Goal: Task Accomplishment & Management: Use online tool/utility

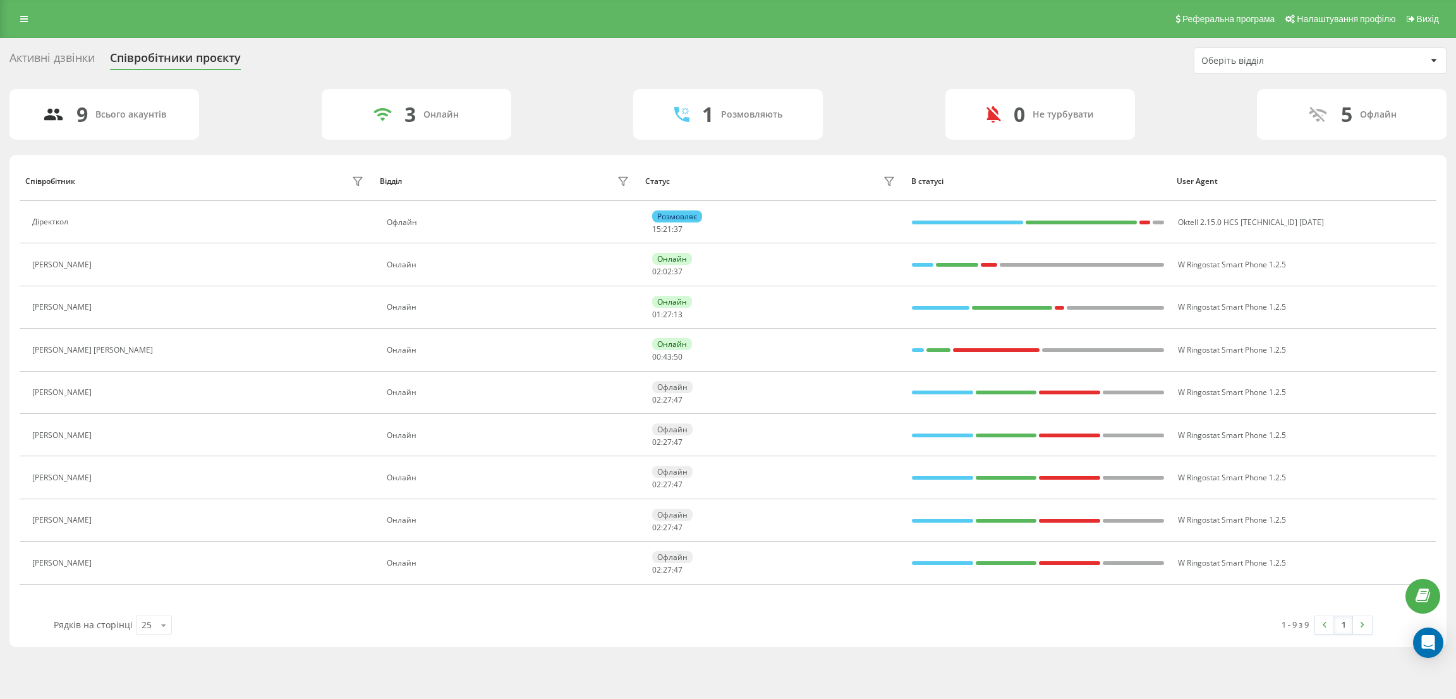
click at [35, 56] on div "Активні дзвінки" at bounding box center [51, 61] width 85 height 20
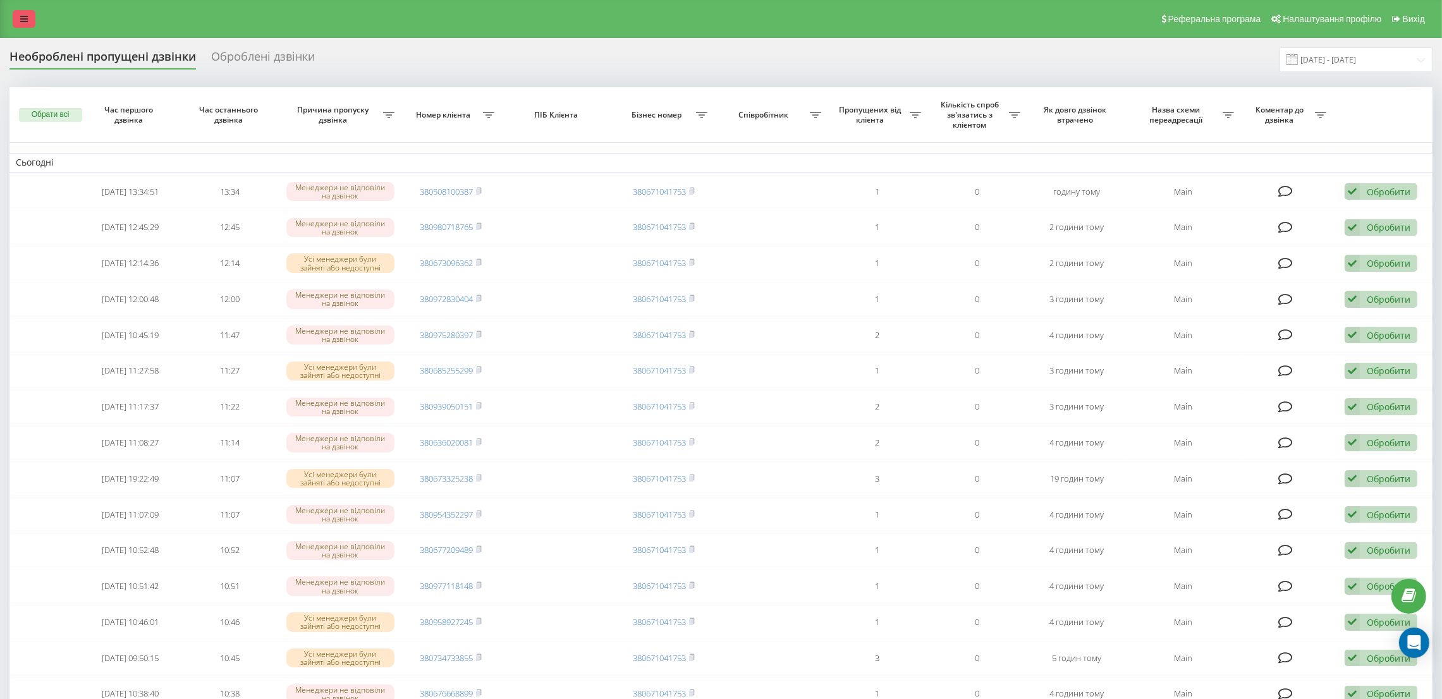
click at [28, 11] on link at bounding box center [24, 19] width 23 height 18
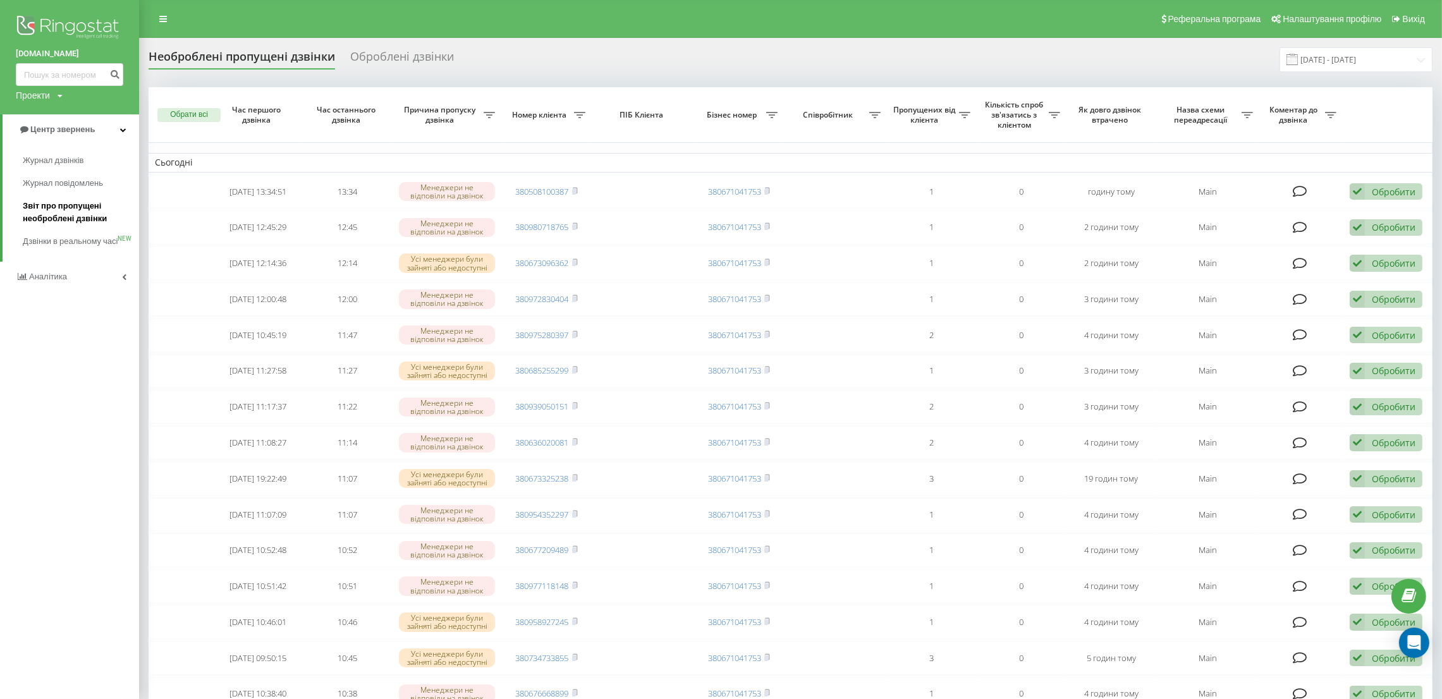
click at [81, 210] on span "Звіт про пропущені необроблені дзвінки" at bounding box center [78, 212] width 110 height 25
click at [75, 154] on span "Журнал дзвінків" at bounding box center [56, 160] width 67 height 13
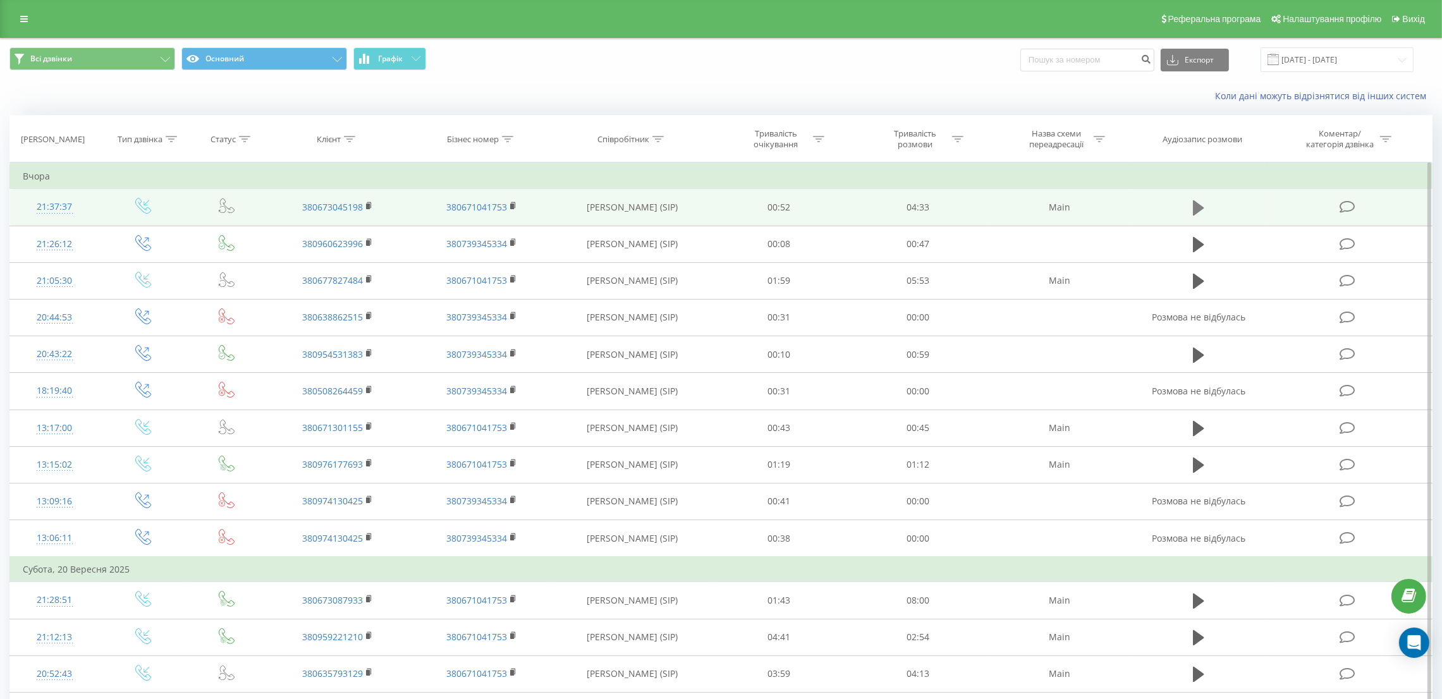
click at [1193, 207] on icon at bounding box center [1198, 207] width 11 height 15
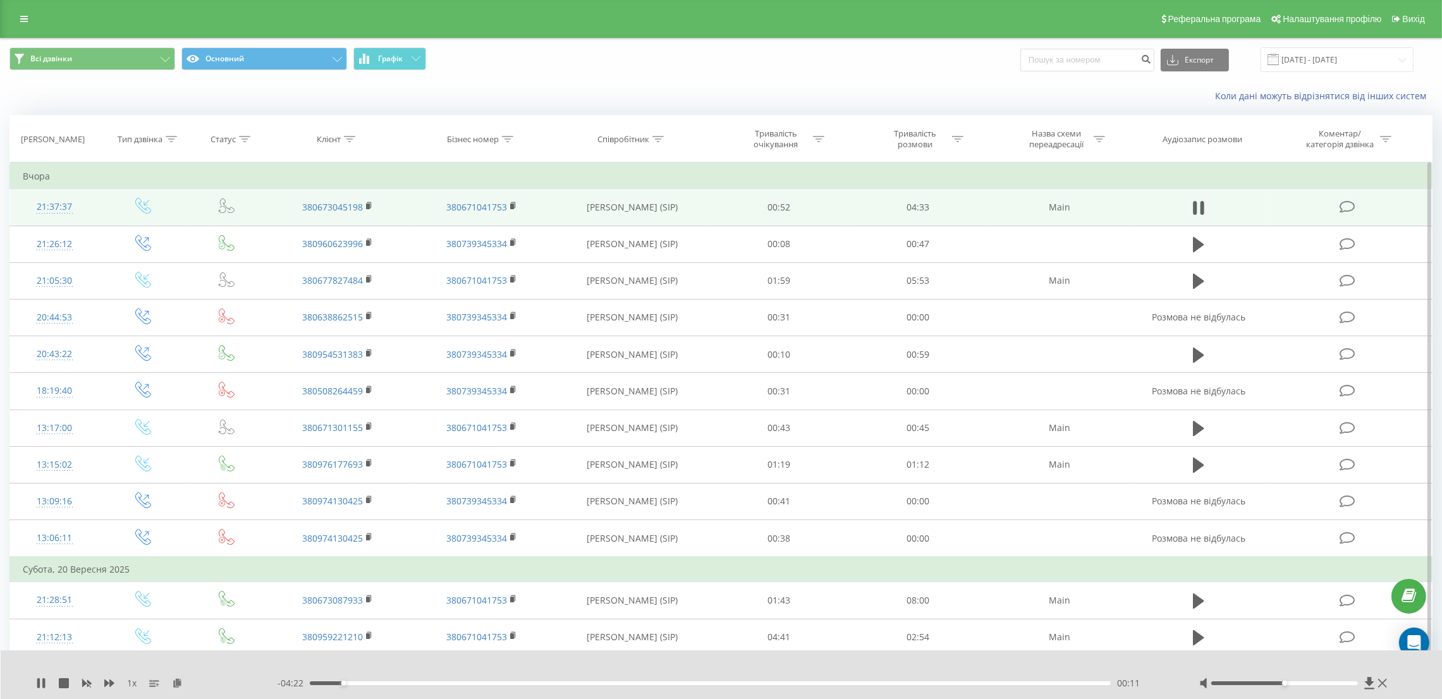
click at [1348, 206] on icon at bounding box center [1347, 206] width 16 height 13
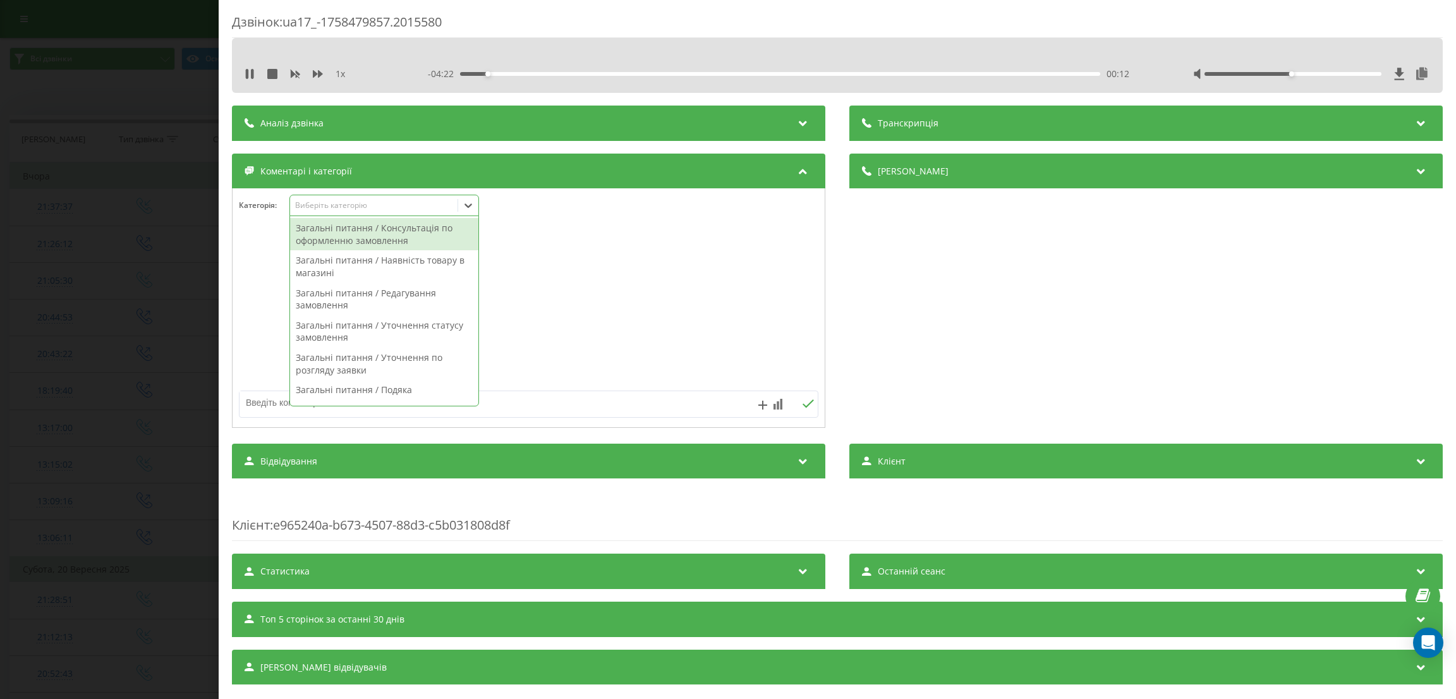
click at [350, 201] on div "Виберіть категорію" at bounding box center [374, 205] width 158 height 10
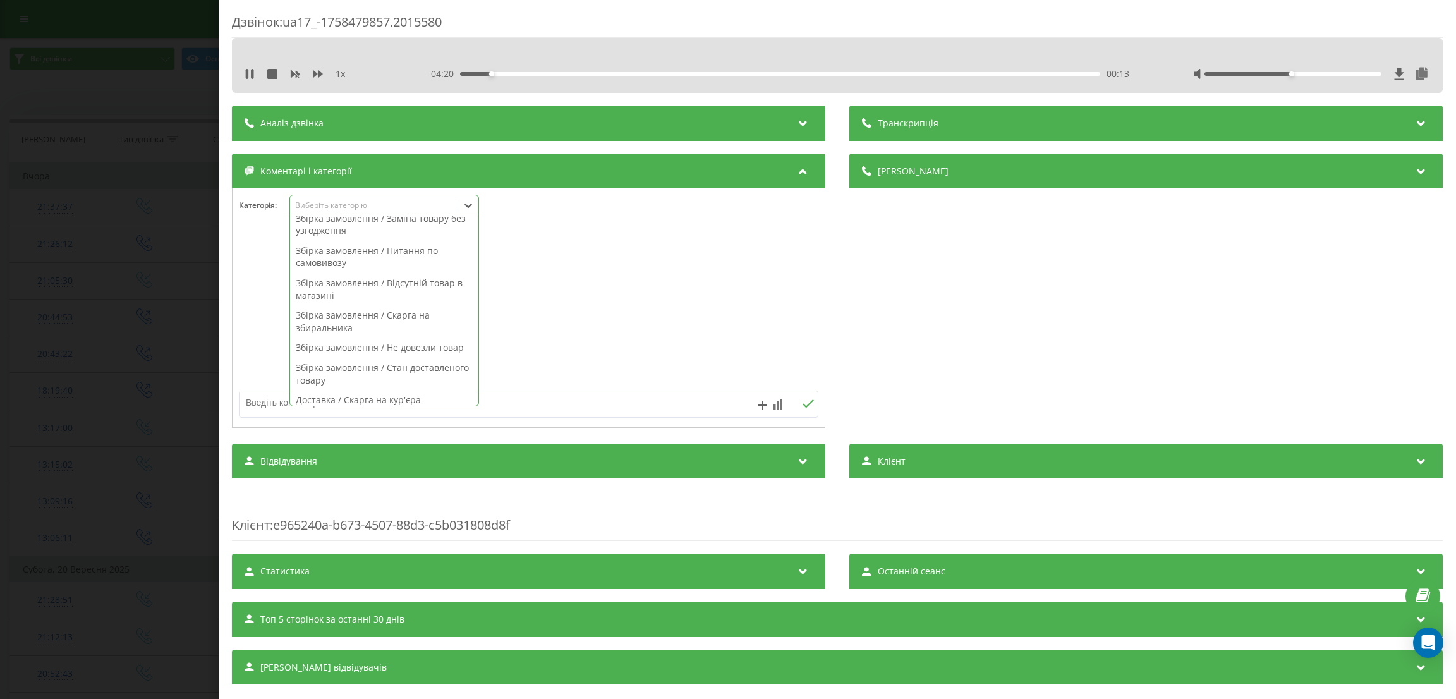
scroll to position [379, 0]
click at [382, 262] on div "Збірка замовлення / Не довезли товар" at bounding box center [384, 252] width 188 height 20
click at [51, 289] on div "Дзвінок : ua17_-1758479857.2015580 1 x - 04:19 00:15 00:15 Транскрипція Для AI-…" at bounding box center [728, 349] width 1456 height 699
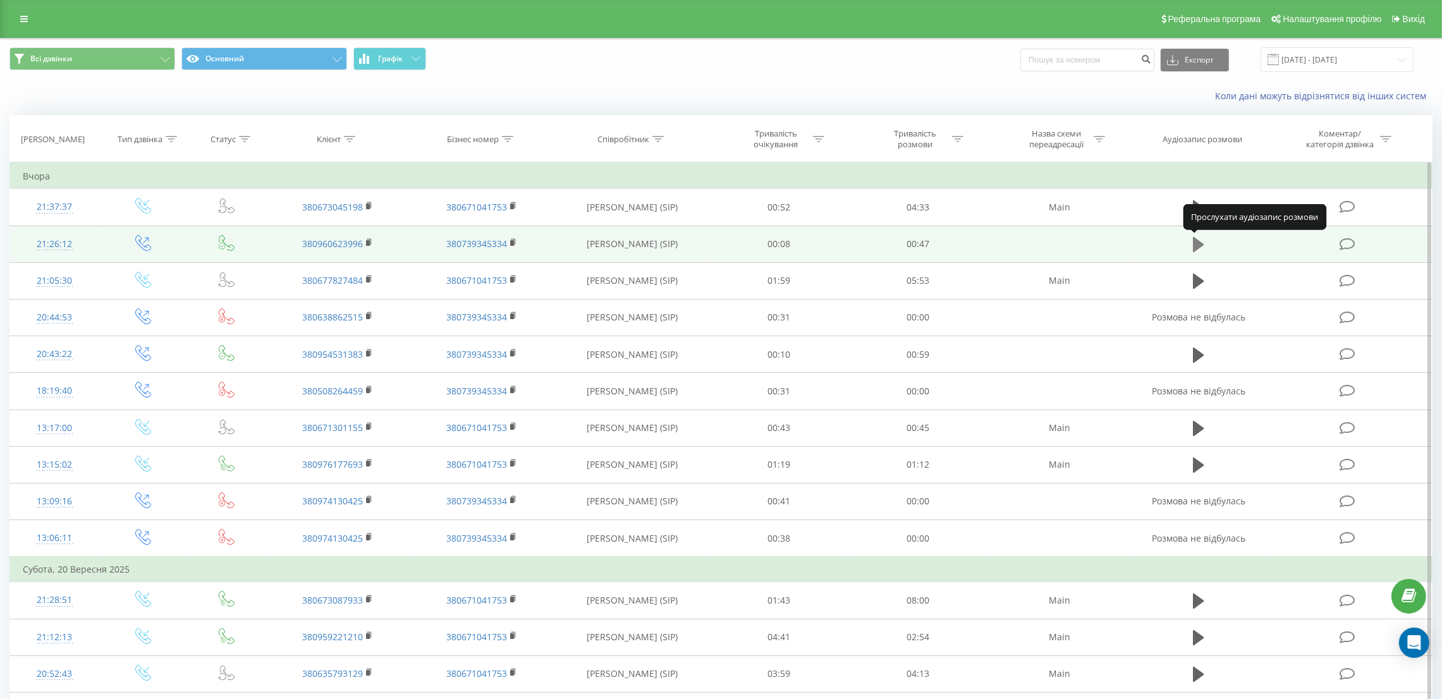
click at [1196, 245] on icon at bounding box center [1198, 244] width 11 height 15
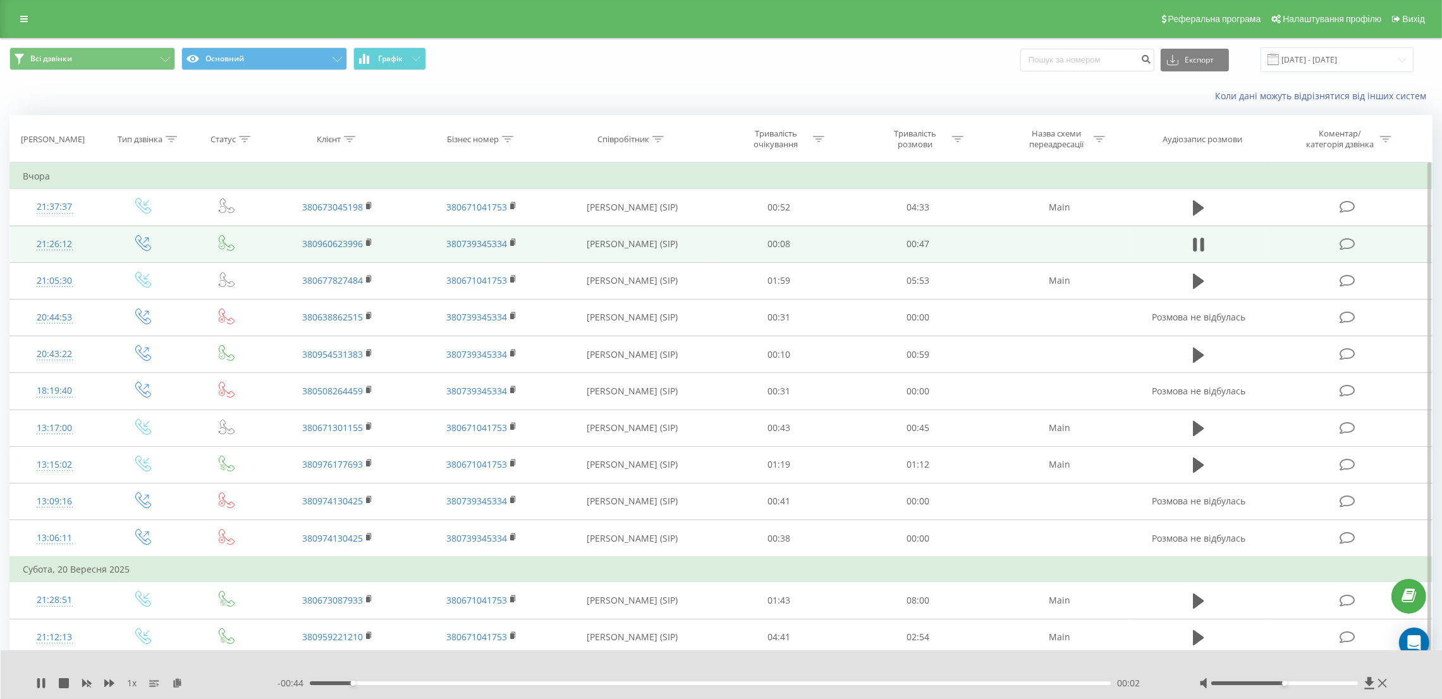
click at [1345, 248] on icon at bounding box center [1347, 244] width 16 height 13
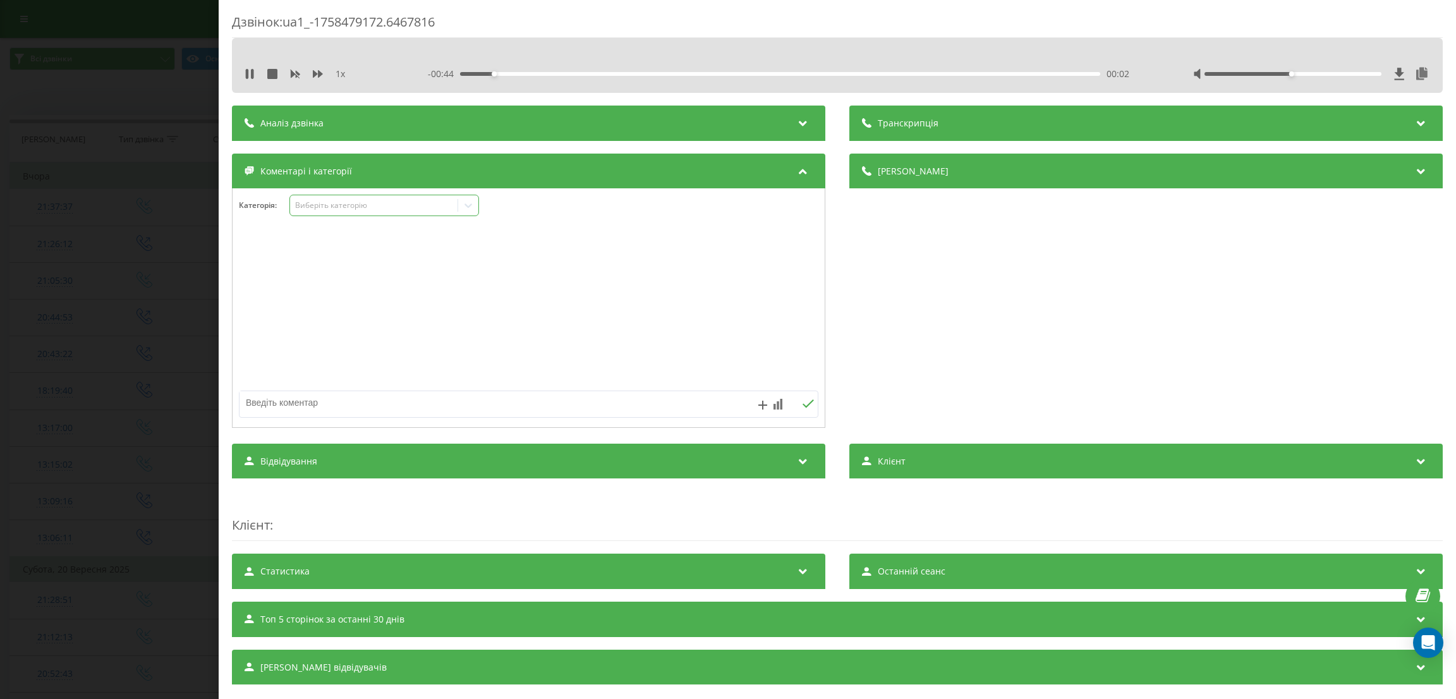
click at [312, 210] on div "Виберіть категорію" at bounding box center [374, 205] width 158 height 10
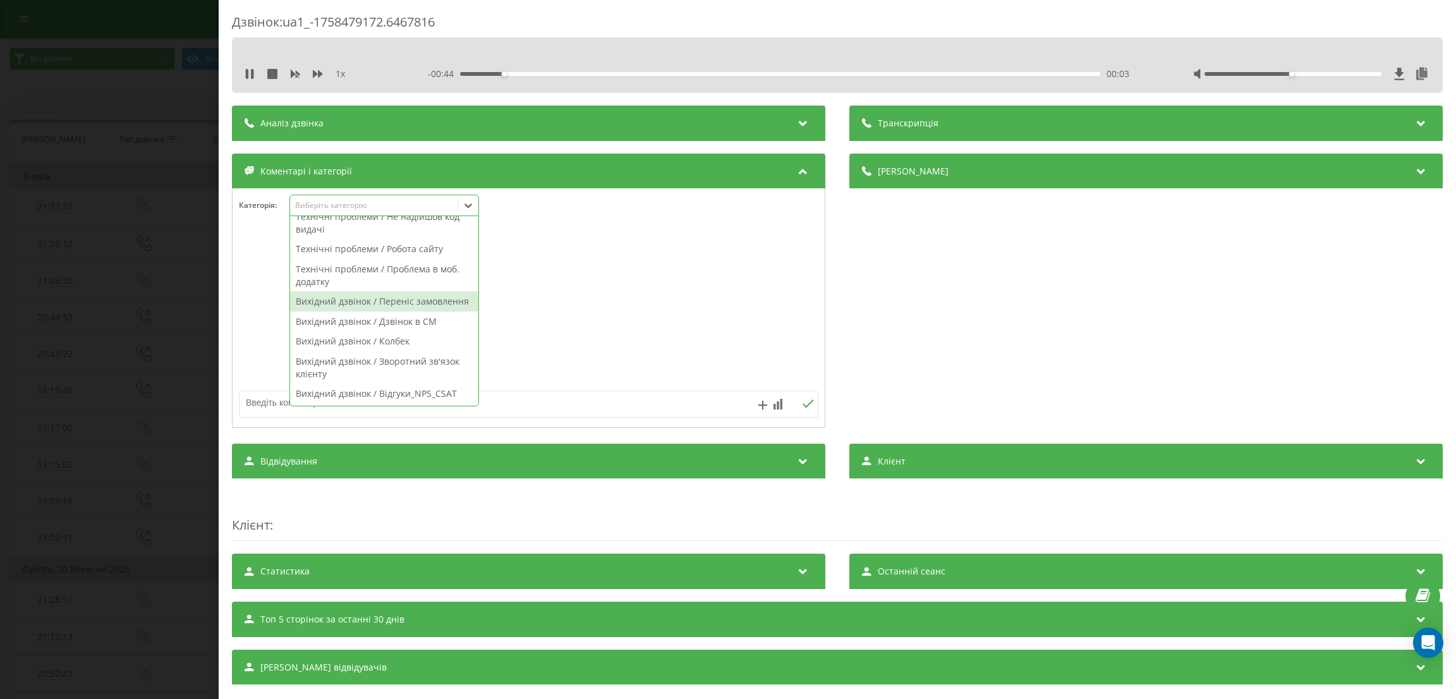
scroll to position [894, 0]
click at [374, 363] on div "Вихідний дзвінок / Зворотний зв'язок клієнту" at bounding box center [384, 367] width 188 height 32
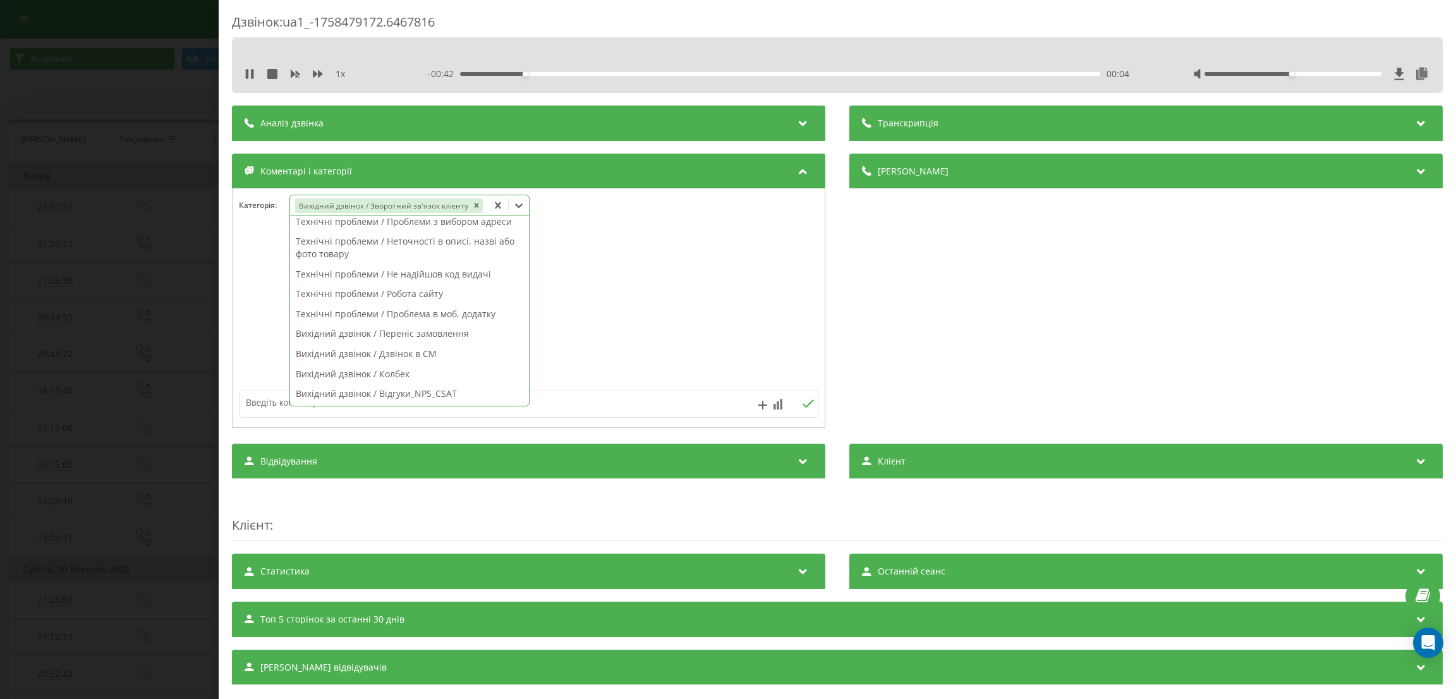
click at [30, 295] on div "Дзвінок : ua1_-1758479172.6467816 1 x - 00:42 00:04 00:04 Транскрипція Для AI-а…" at bounding box center [728, 349] width 1456 height 699
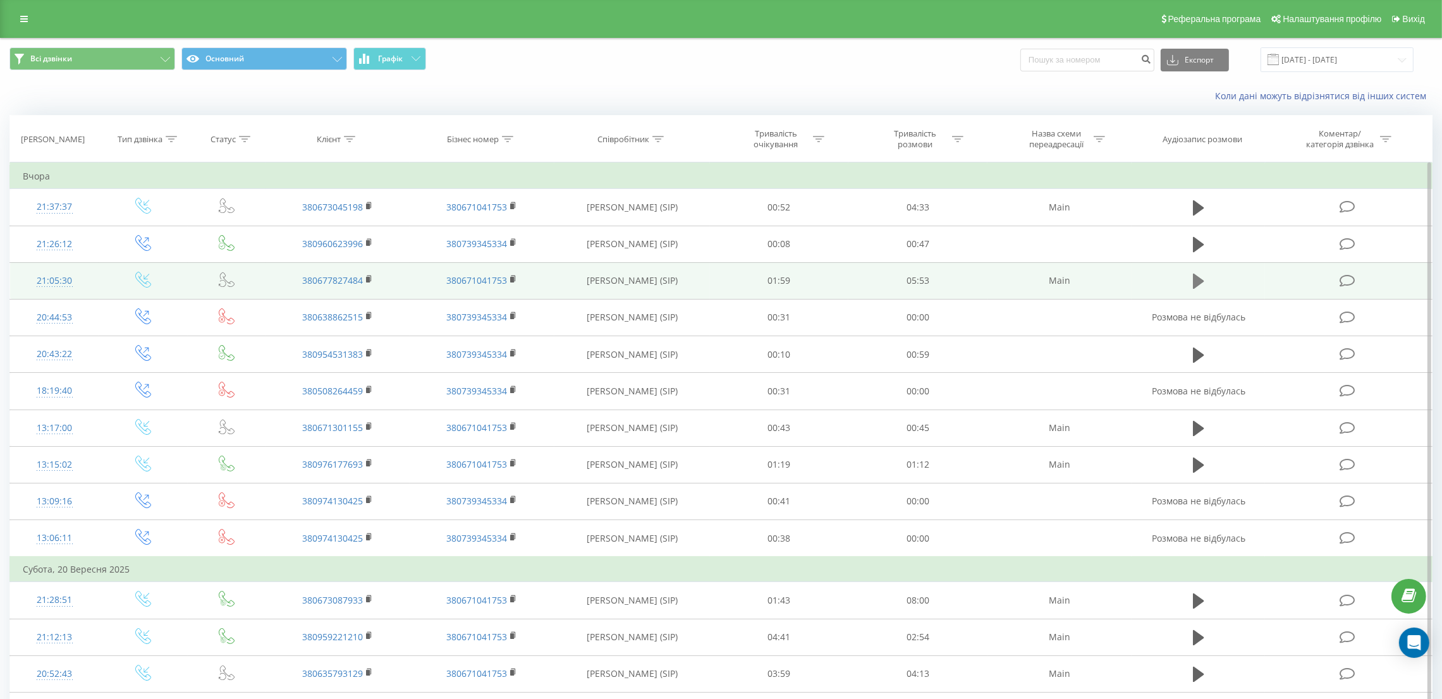
click at [1201, 275] on icon at bounding box center [1198, 281] width 11 height 18
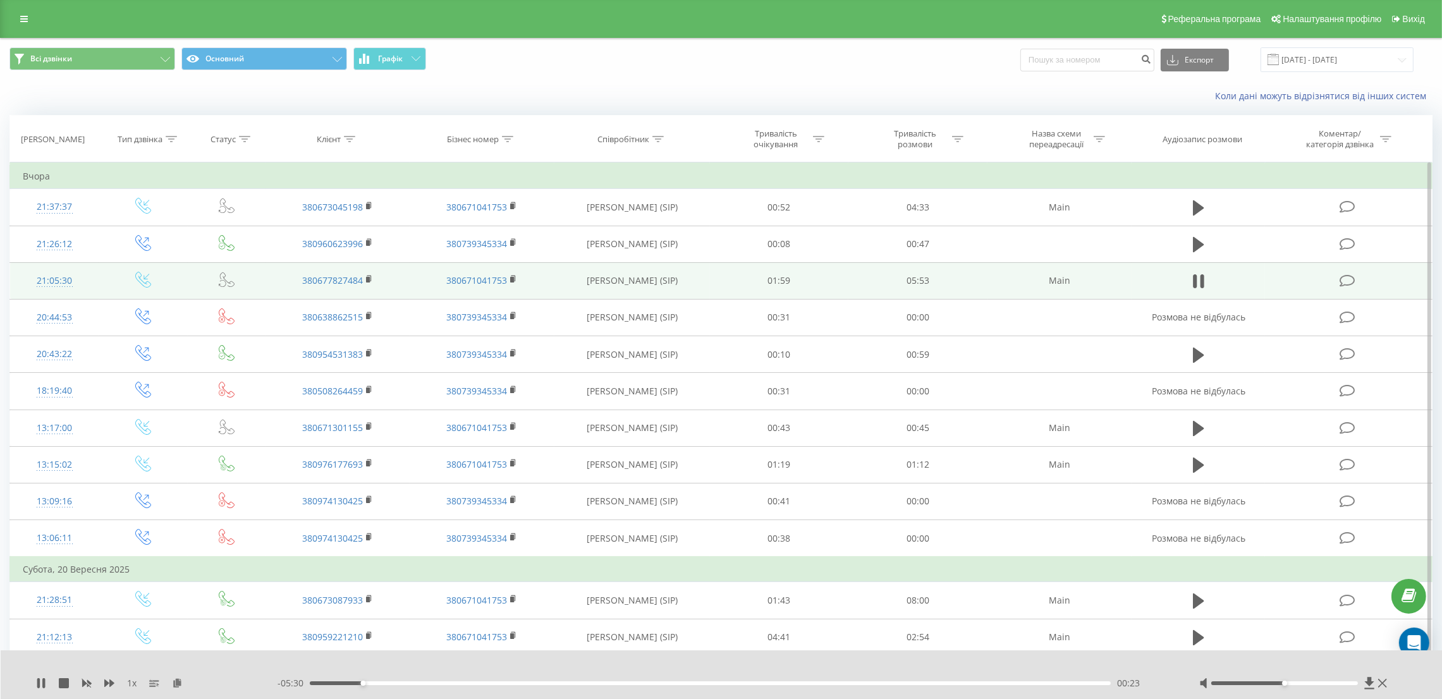
click at [1348, 285] on icon at bounding box center [1347, 280] width 16 height 13
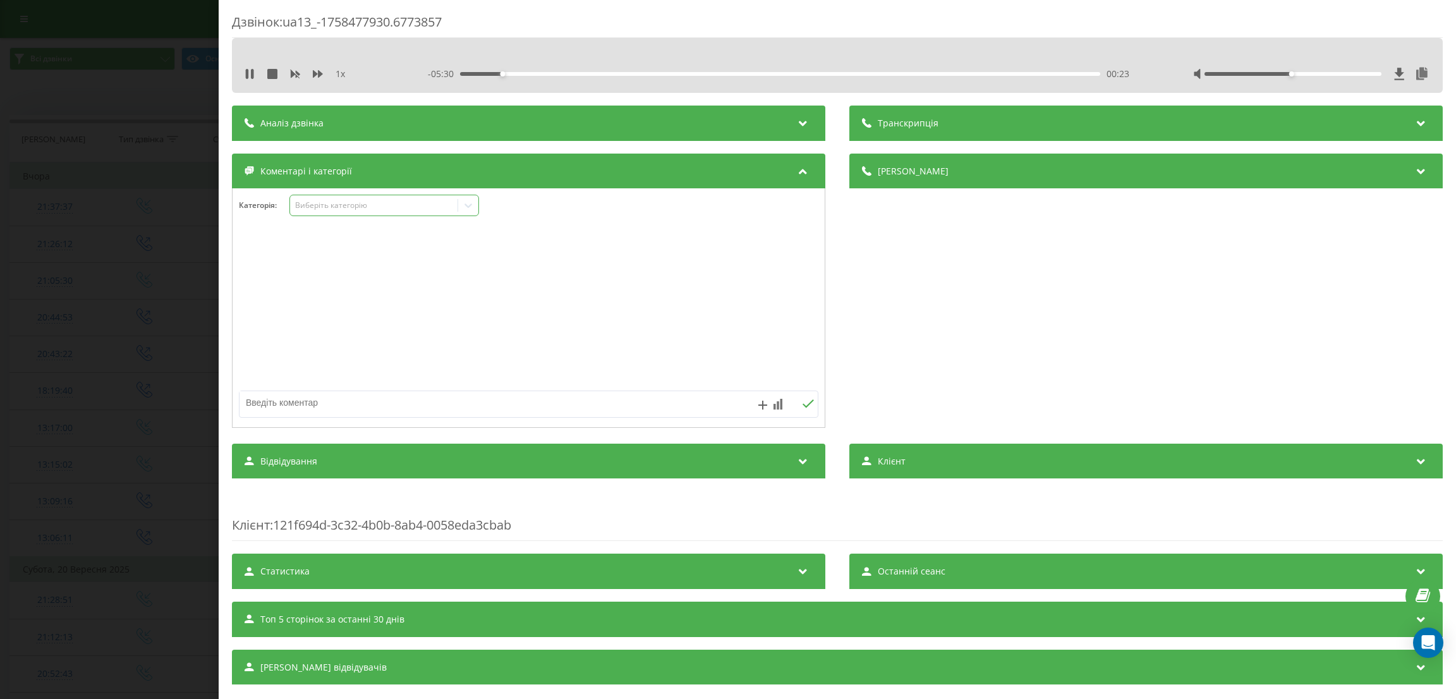
click at [377, 214] on div "Виберіть категорію" at bounding box center [385, 205] width 190 height 21
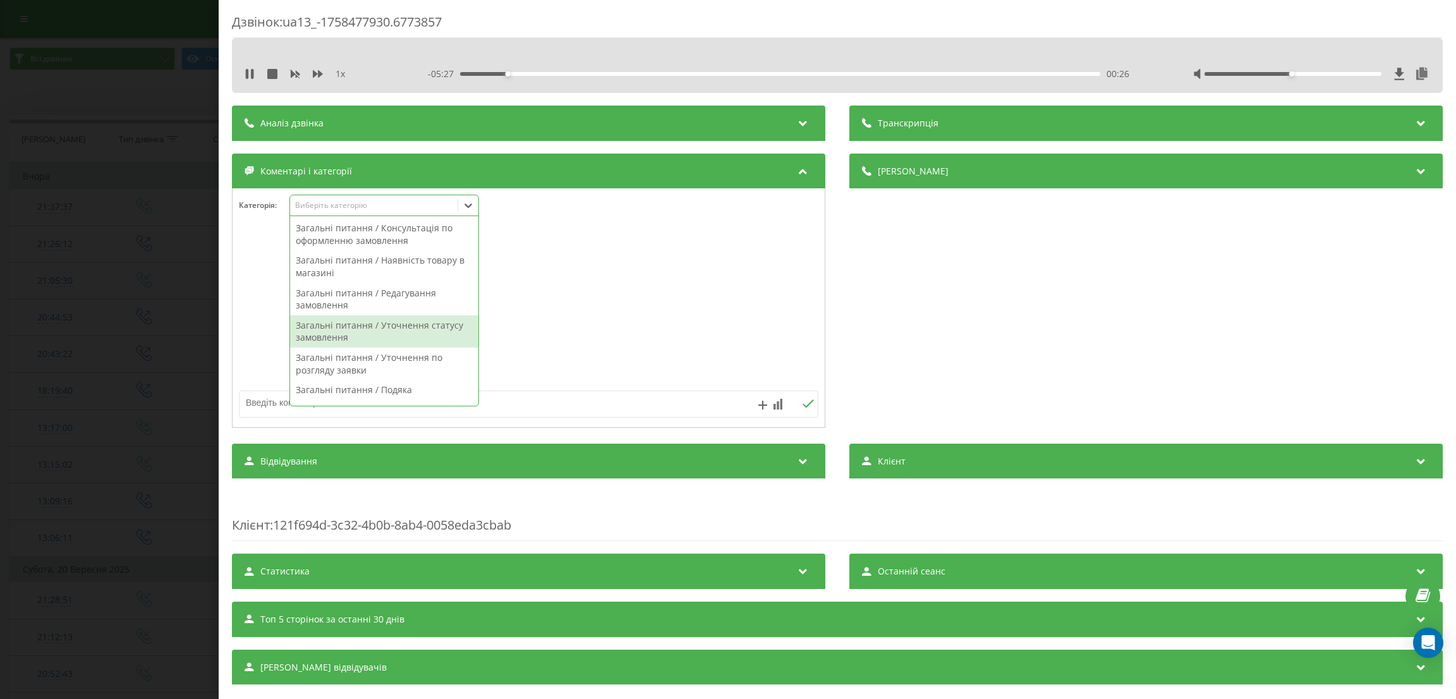
click at [373, 326] on div "Загальні питання / Уточнення статусу замовлення" at bounding box center [384, 331] width 188 height 32
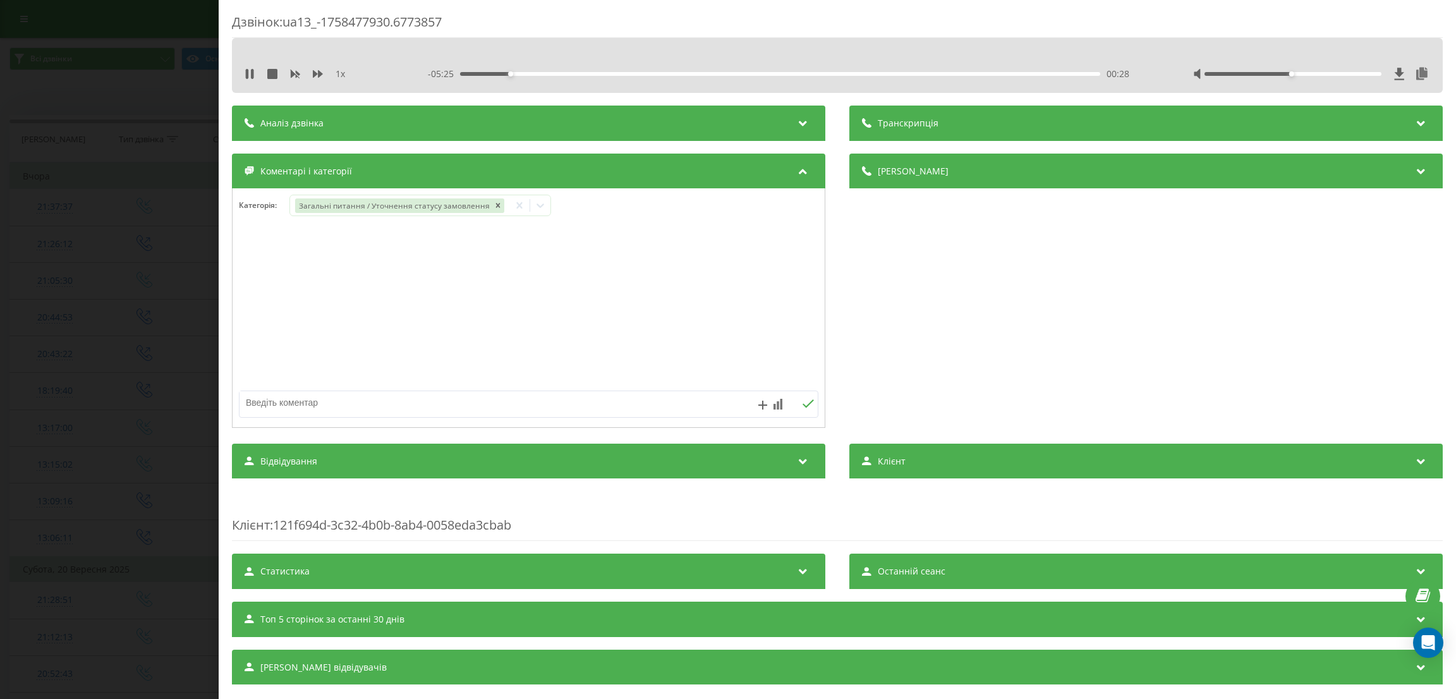
click at [115, 303] on div "Дзвінок : ua13_-1758477930.6773857 1 x - 05:25 00:28 00:28 Транскрипція Для AI-…" at bounding box center [728, 349] width 1456 height 699
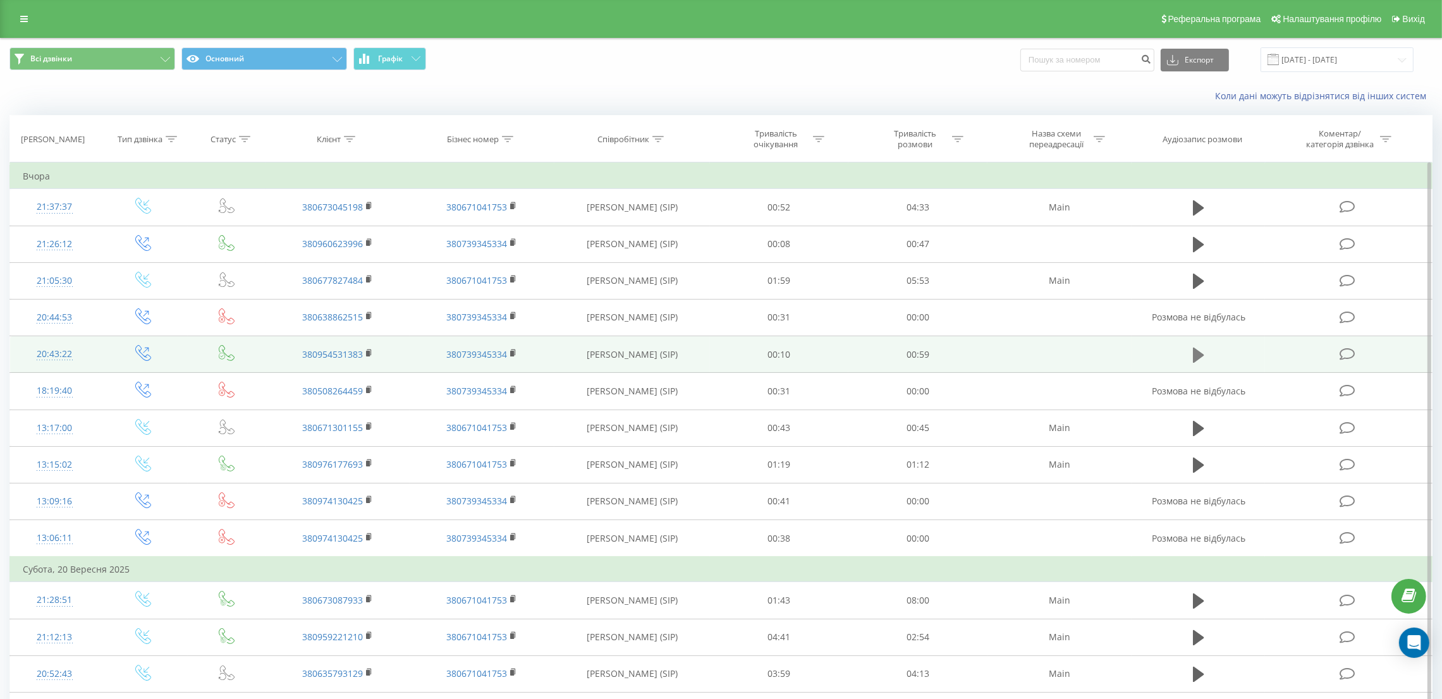
click at [1197, 353] on icon at bounding box center [1198, 354] width 11 height 15
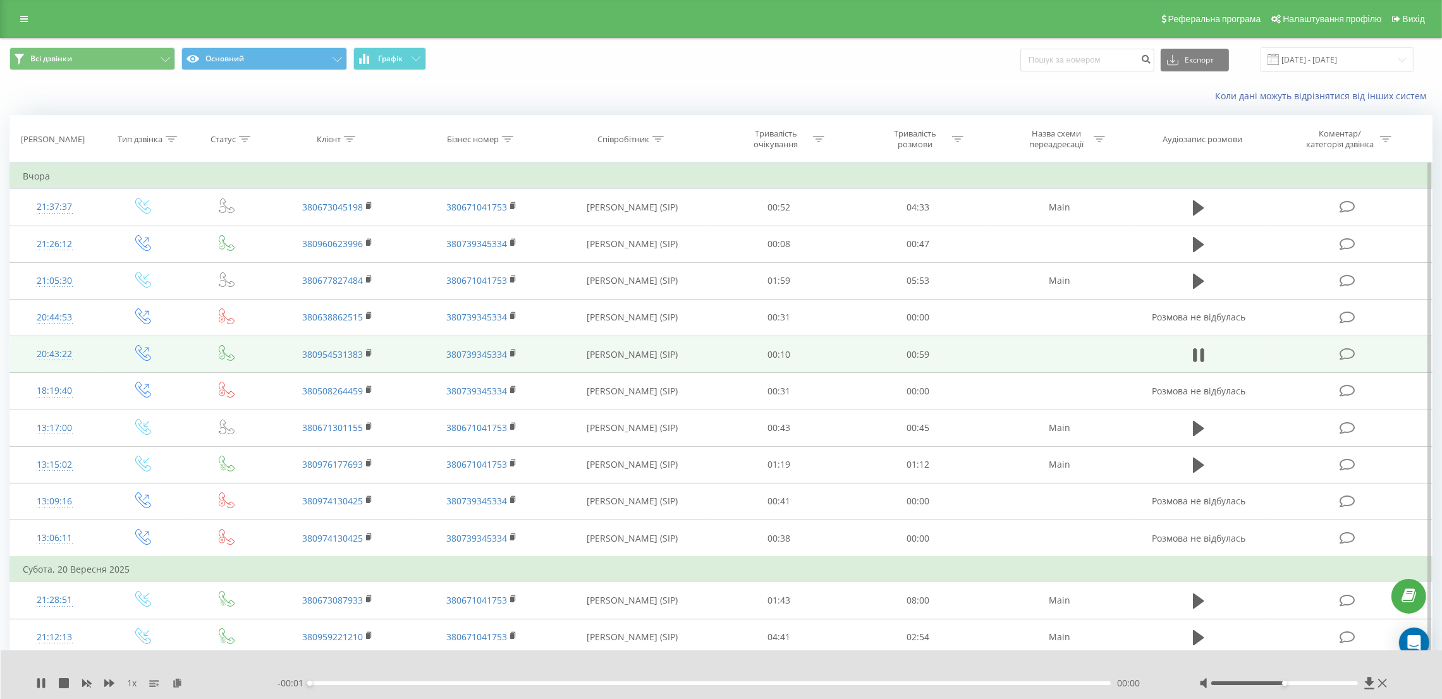
click at [1348, 347] on span at bounding box center [1348, 353] width 18 height 12
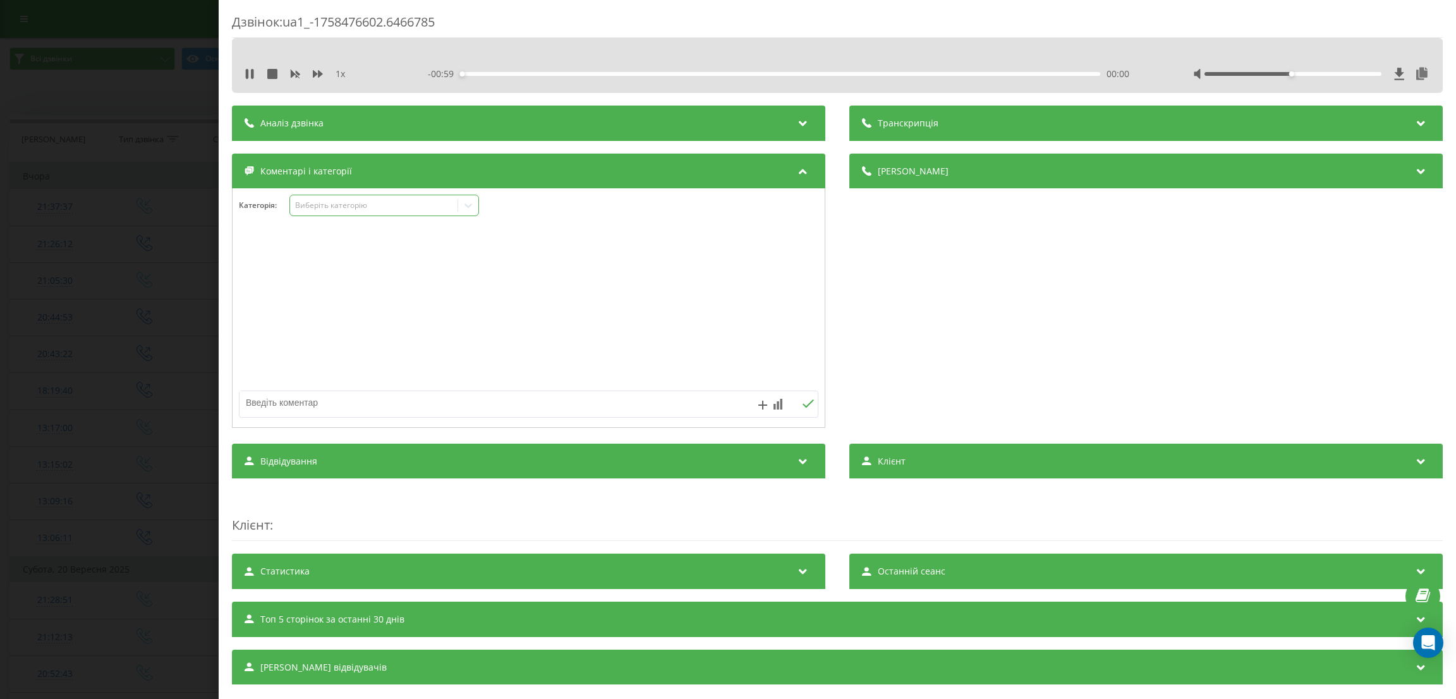
click at [324, 210] on div "Виберіть категорію" at bounding box center [374, 205] width 158 height 10
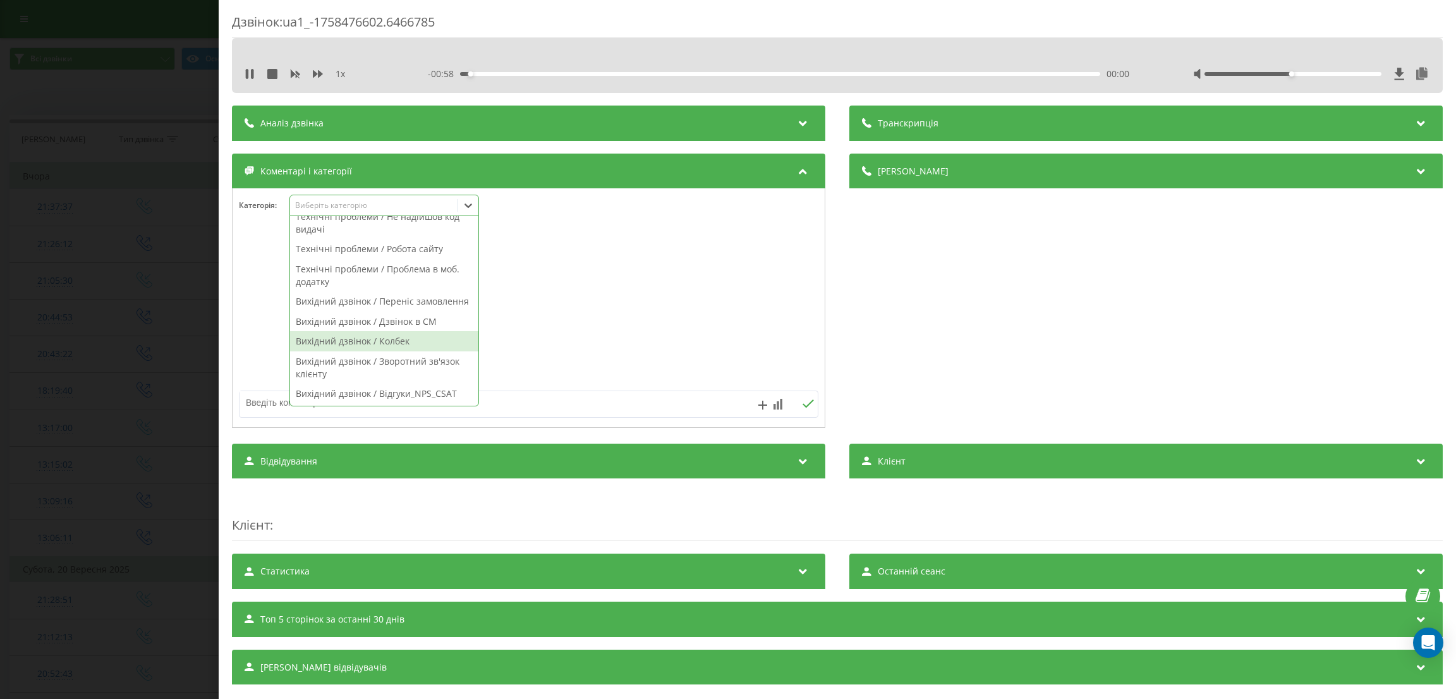
scroll to position [894, 0]
click at [397, 298] on div "Вихідний дзвінок / Переніс замовлення" at bounding box center [384, 301] width 188 height 20
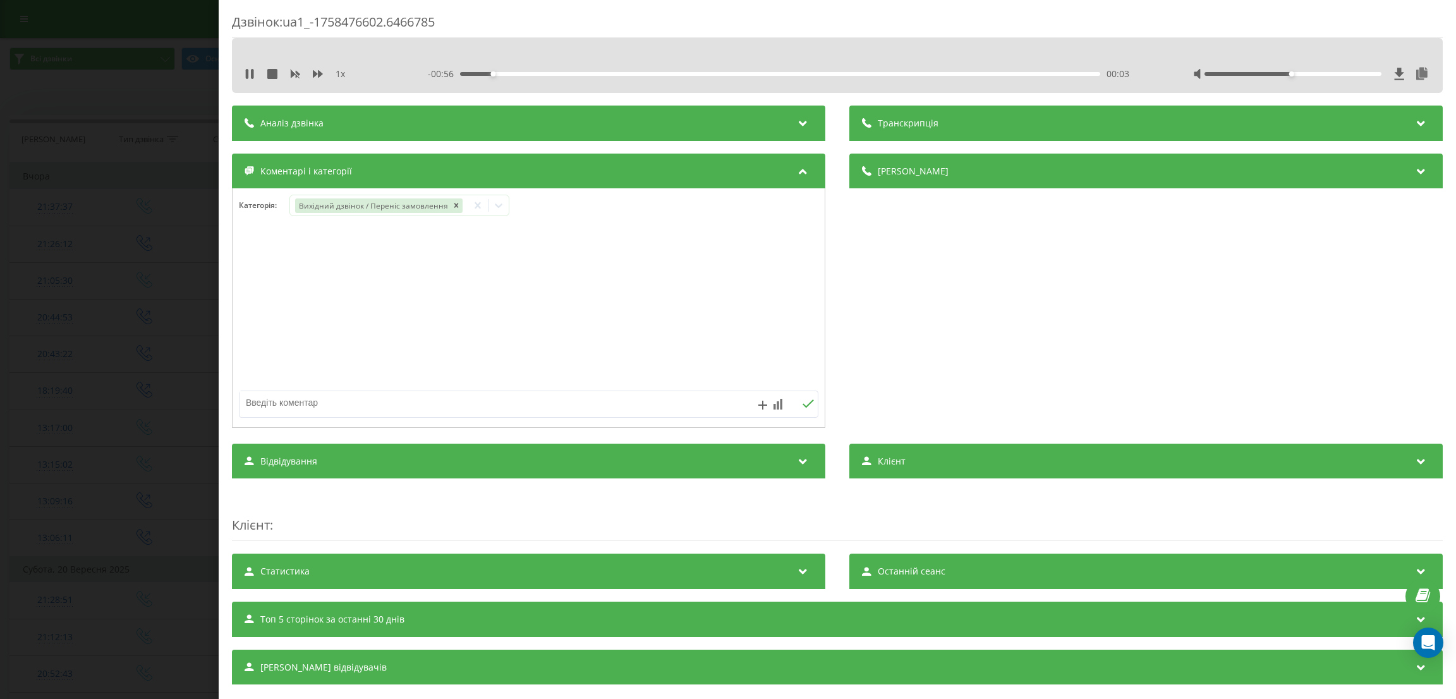
click at [152, 309] on div "Дзвінок : ua1_-1758476602.6466785 1 x - 00:56 00:03 00:03 Транскрипція Для AI-а…" at bounding box center [728, 349] width 1456 height 699
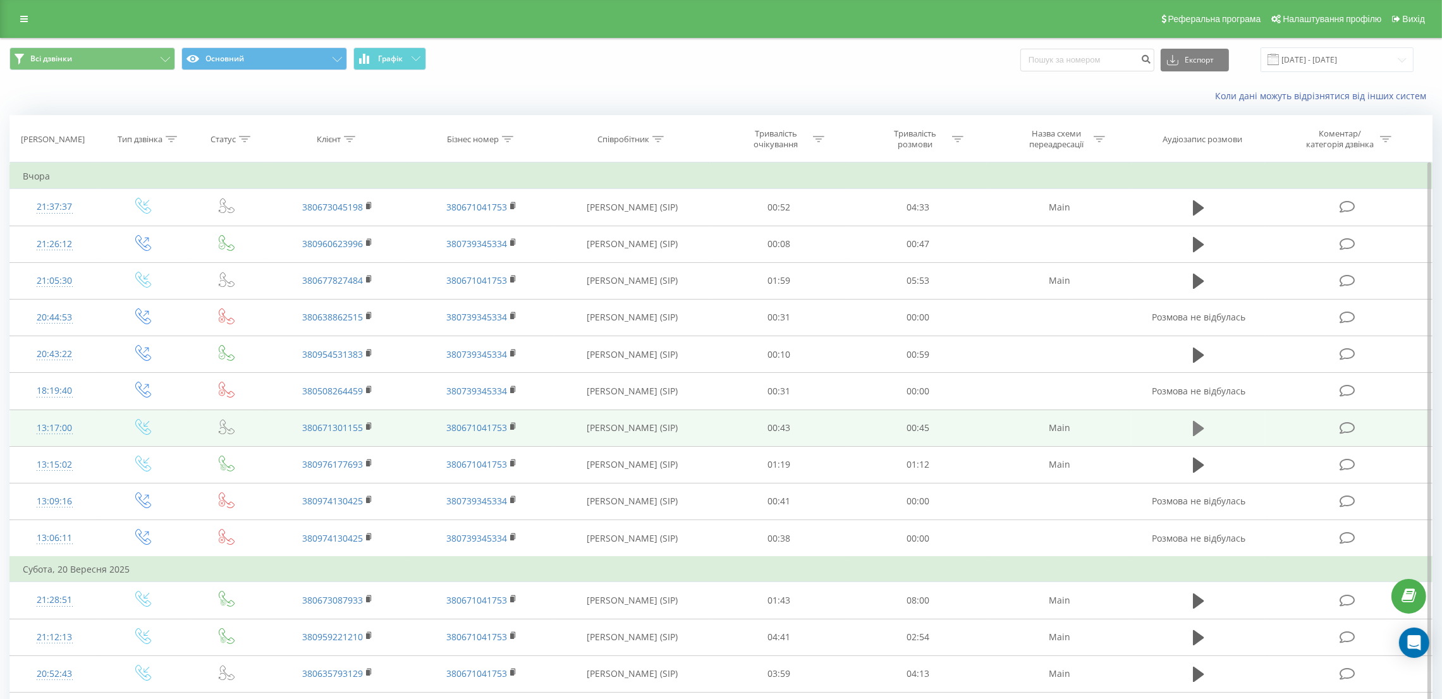
click at [1199, 436] on icon at bounding box center [1198, 429] width 11 height 18
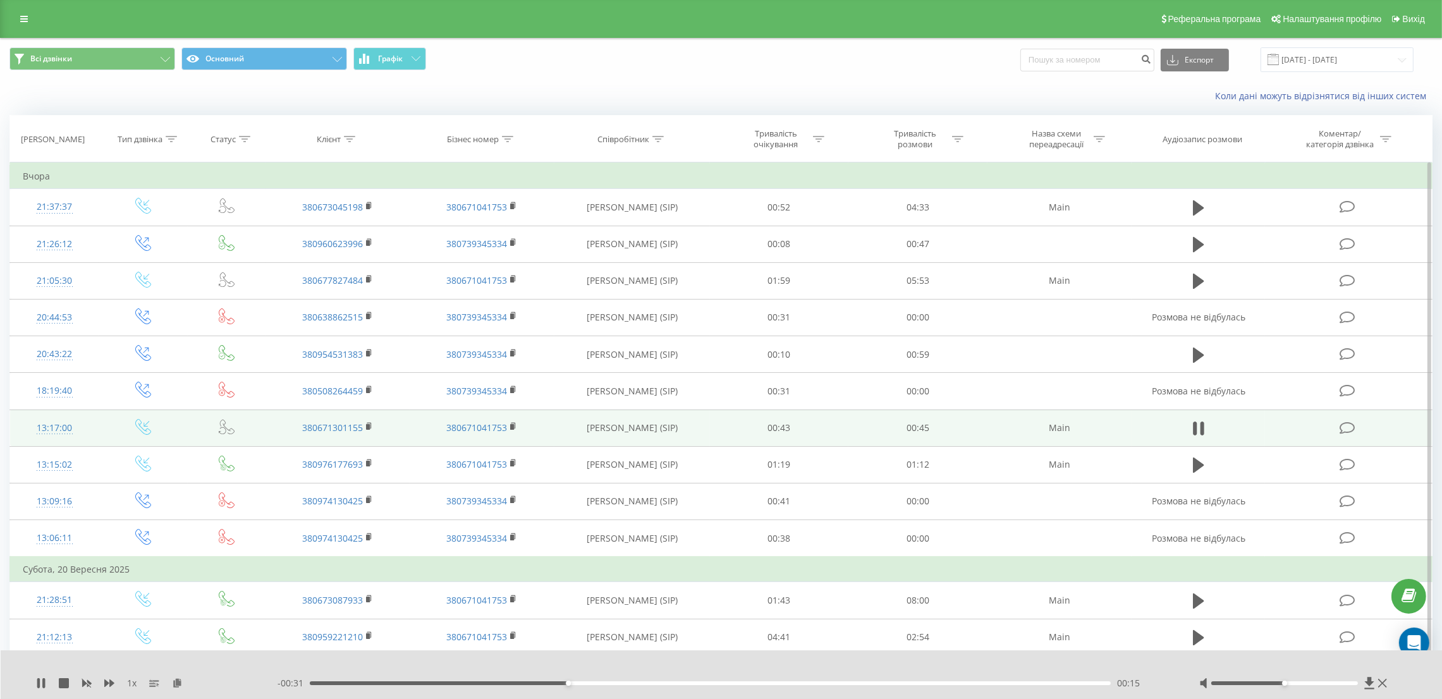
click at [1345, 430] on icon at bounding box center [1347, 428] width 16 height 13
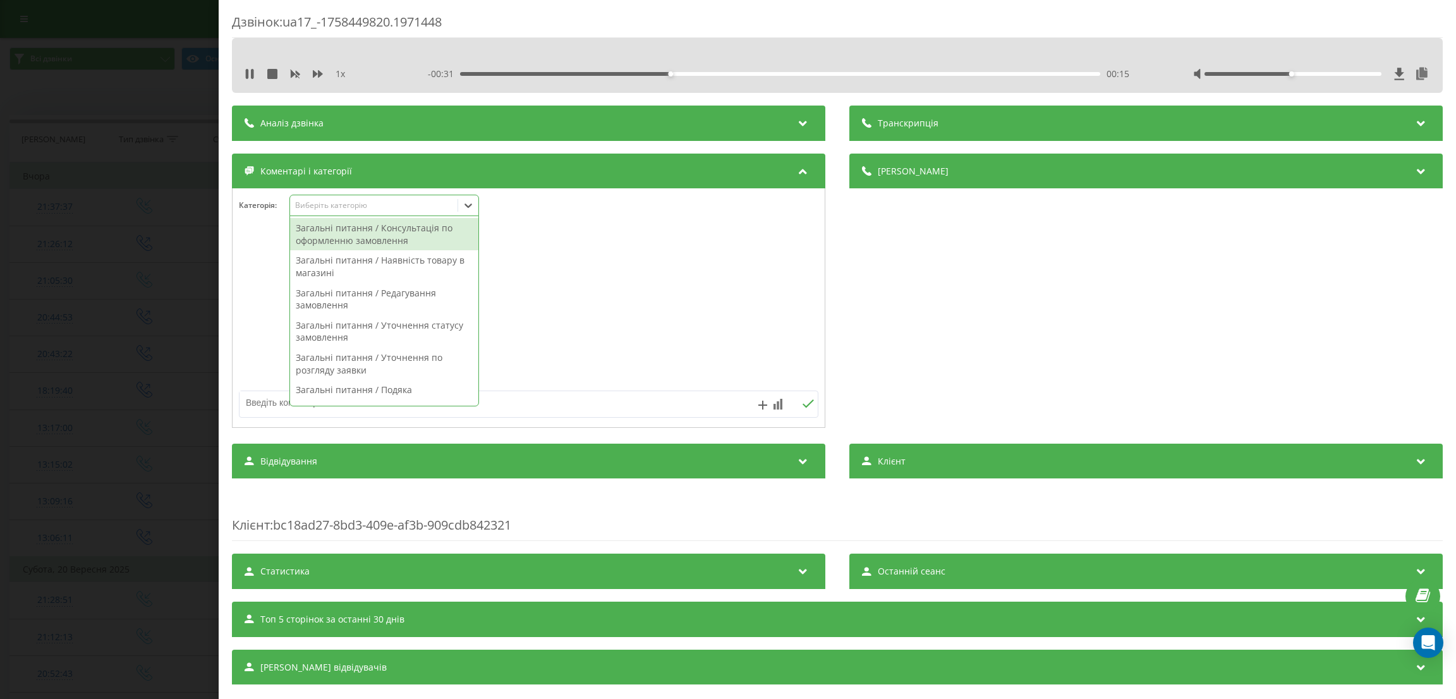
click at [329, 214] on div "Виберіть категорію" at bounding box center [385, 205] width 190 height 21
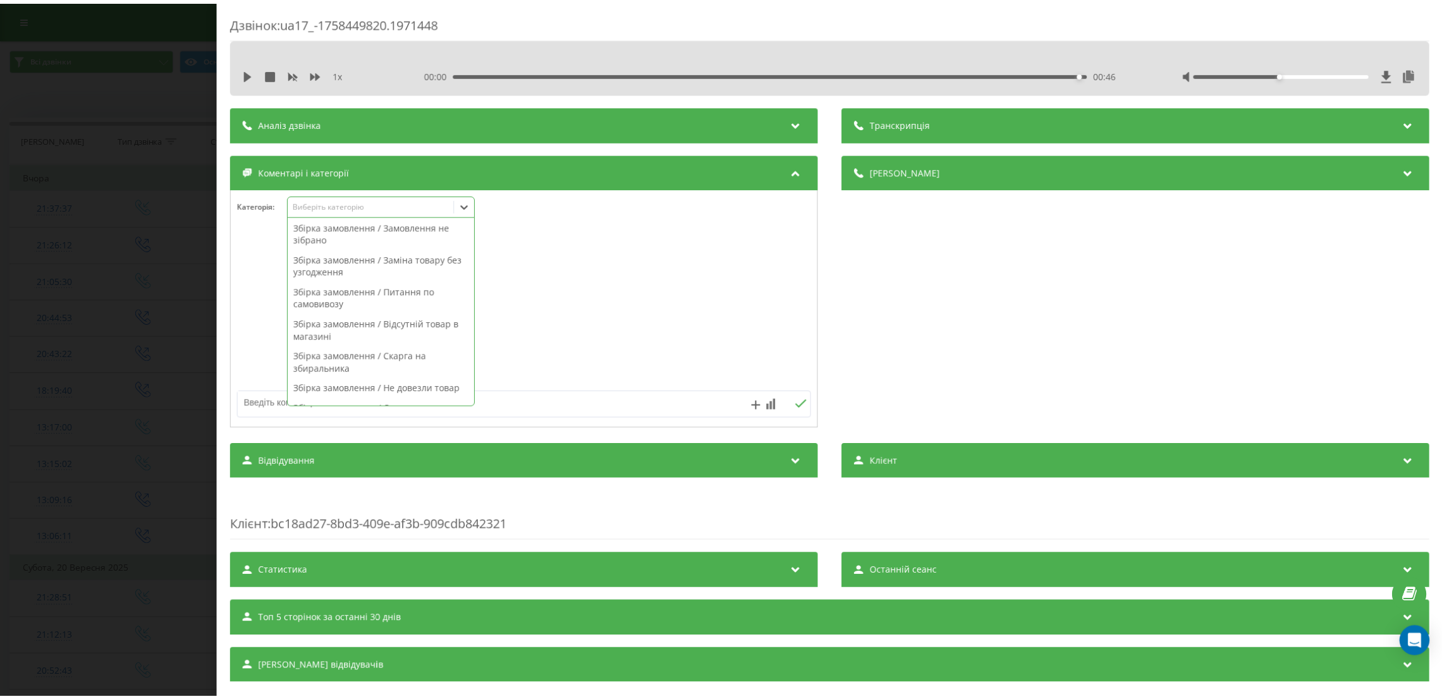
scroll to position [190, 0]
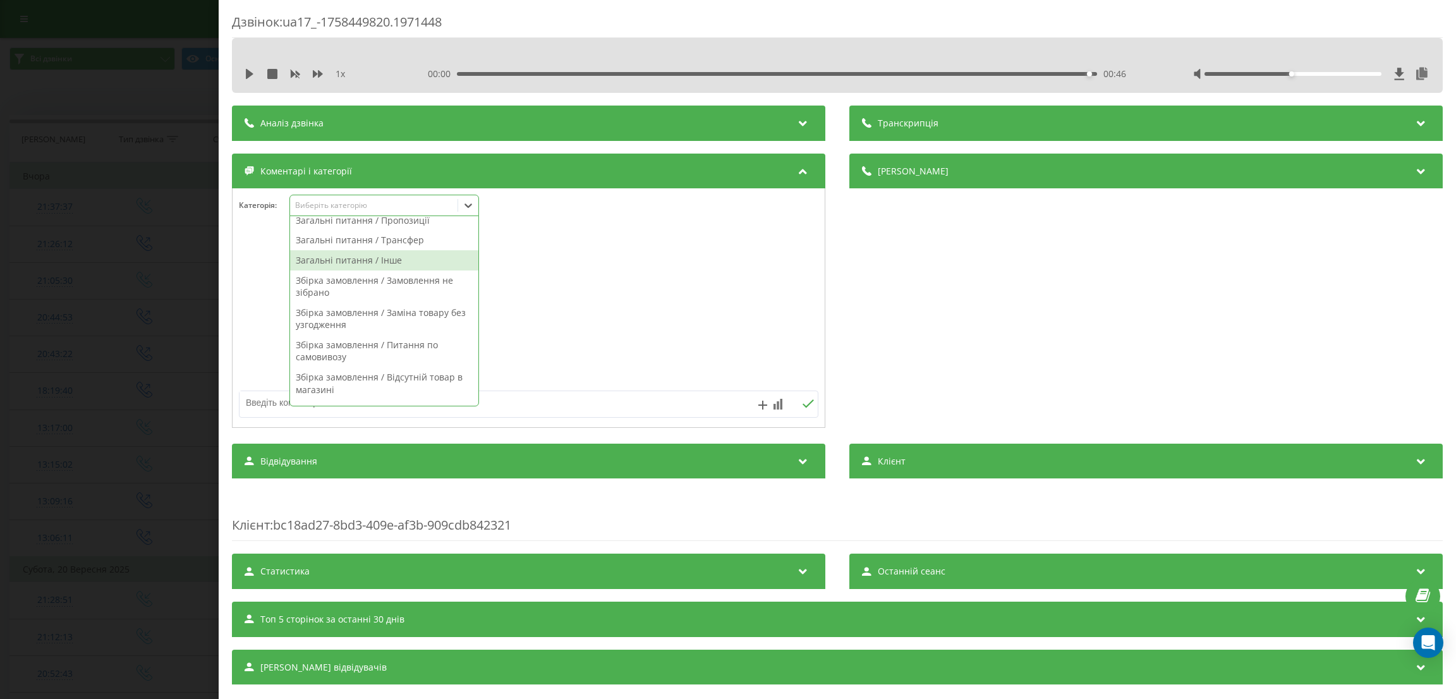
click at [417, 261] on div "Загальні питання / Інше" at bounding box center [384, 260] width 188 height 20
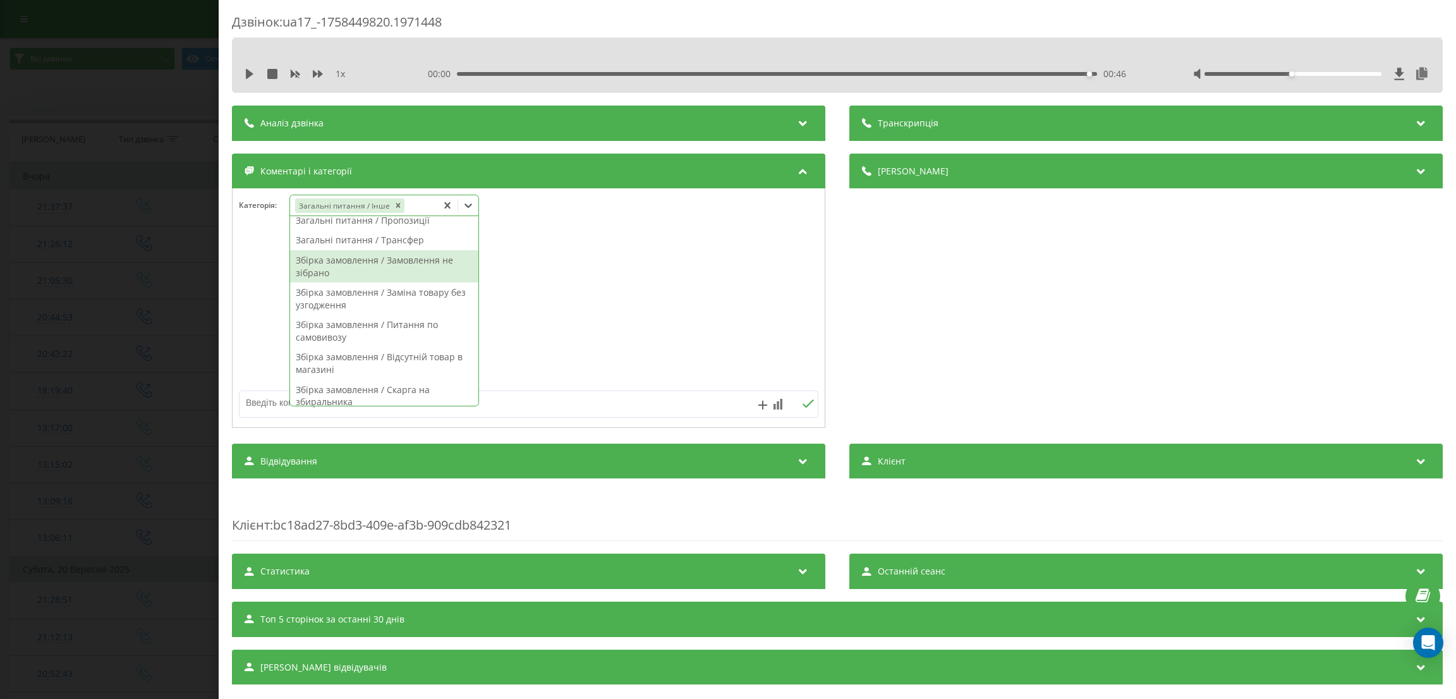
click at [547, 387] on div at bounding box center [529, 329] width 592 height 192
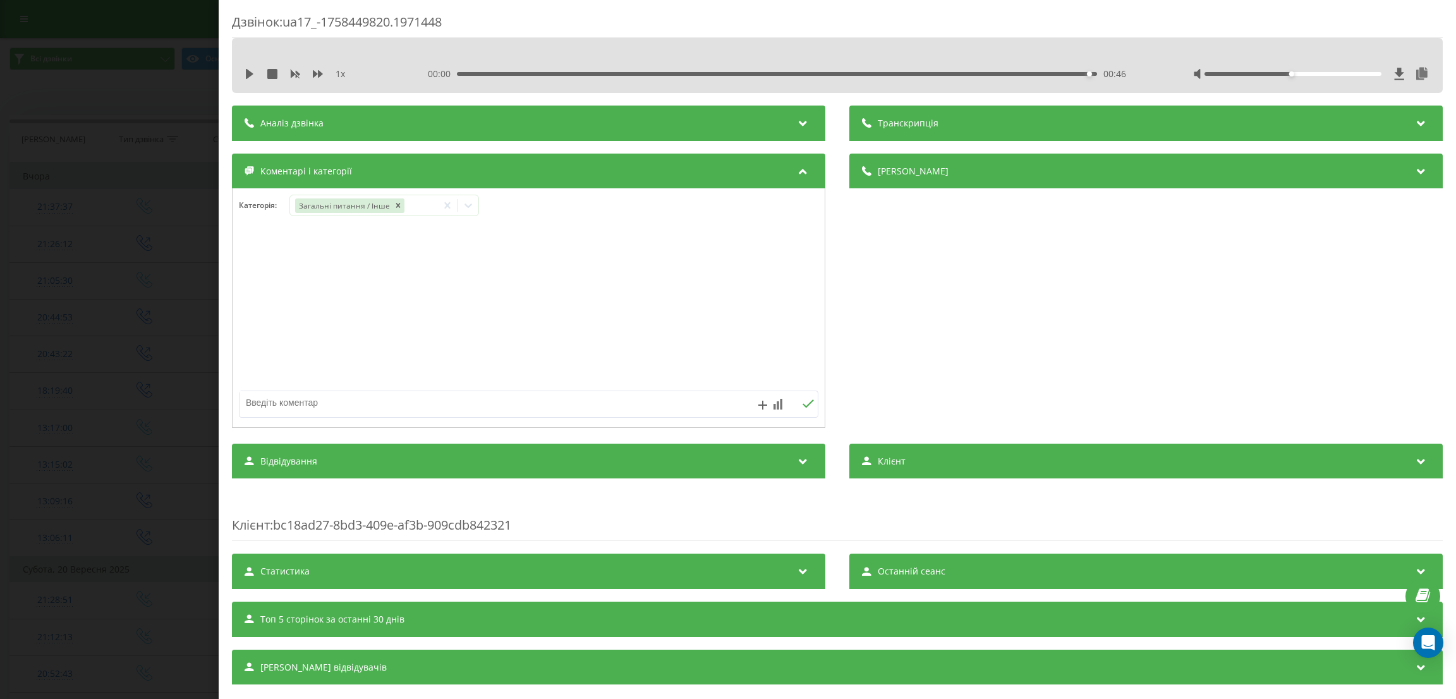
click at [547, 396] on textarea at bounding box center [471, 402] width 463 height 23
type textarea "уточнення щодо повернення товару кур'єру"
click at [196, 300] on div "Дзвінок : ua17_-1758449820.1971448 1 x 00:00 00:46 00:46 Транскрипція Для AI-ан…" at bounding box center [728, 349] width 1456 height 699
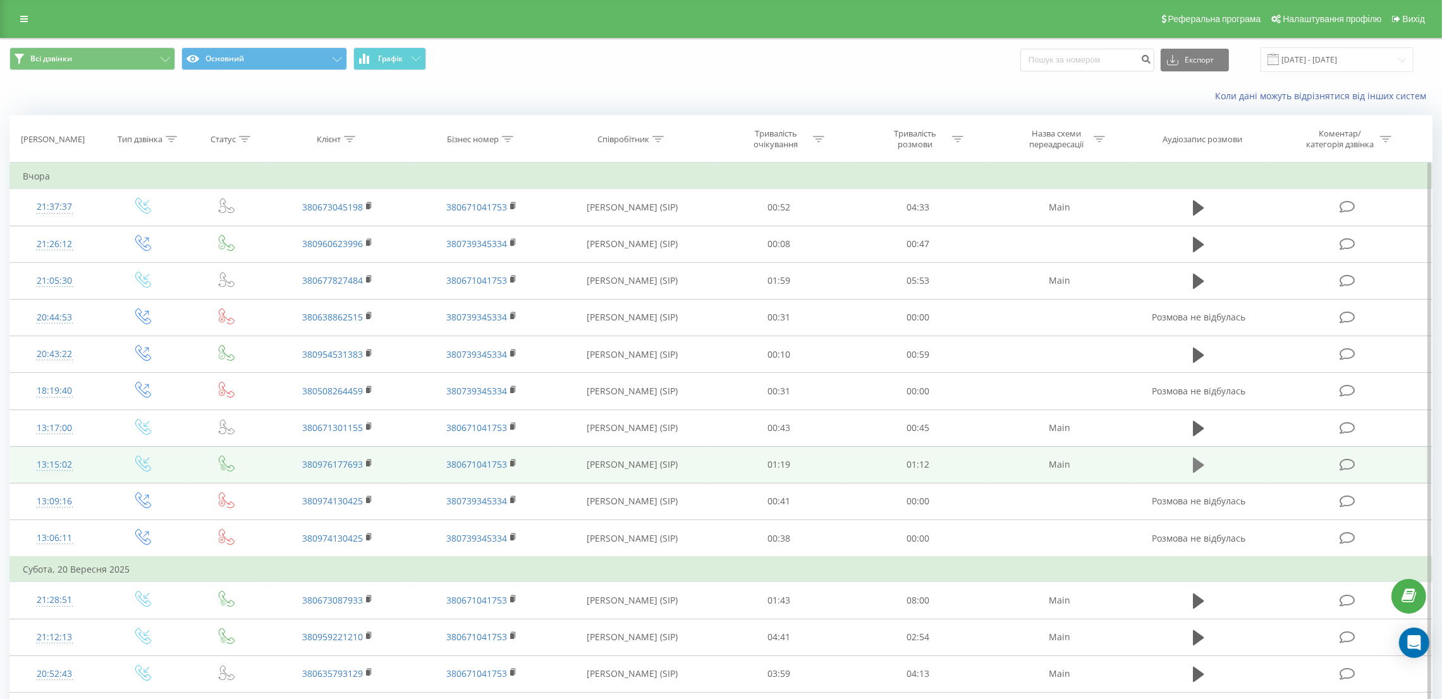
click at [1194, 467] on icon at bounding box center [1198, 465] width 11 height 15
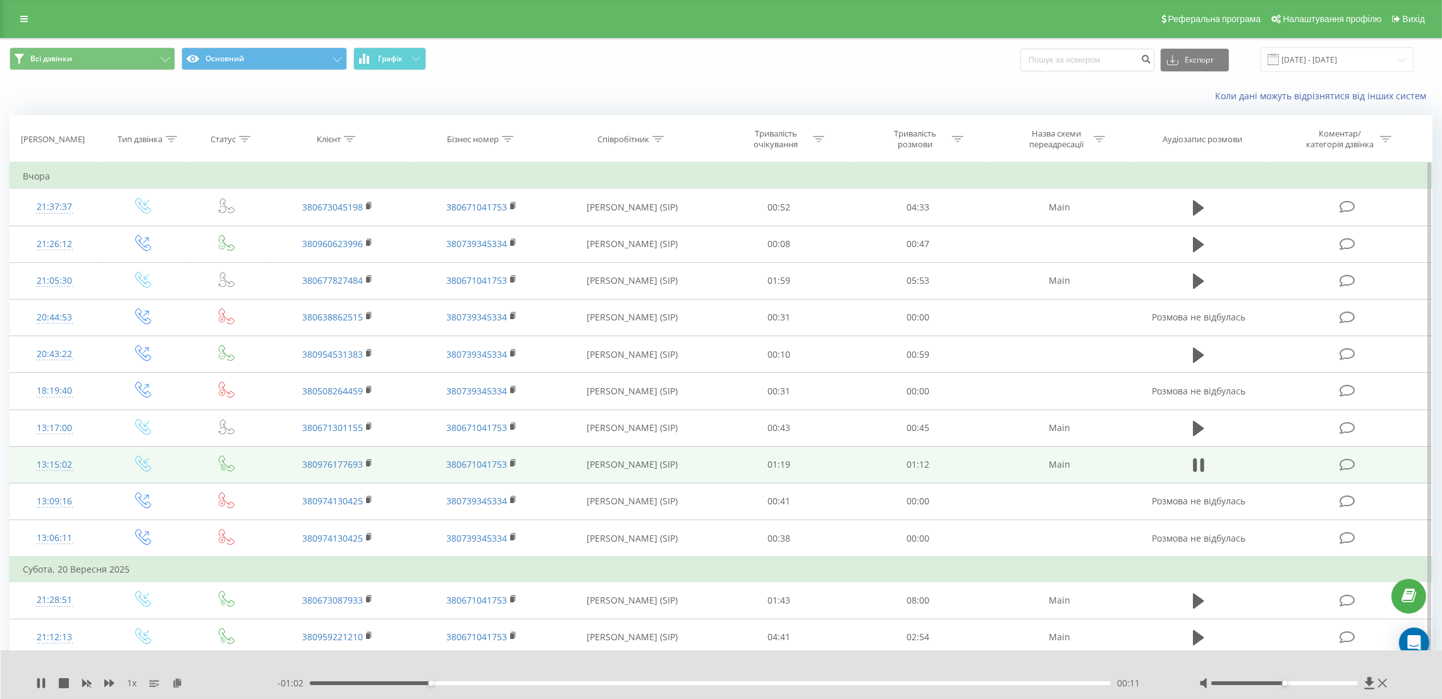
click at [1345, 465] on icon at bounding box center [1347, 464] width 16 height 13
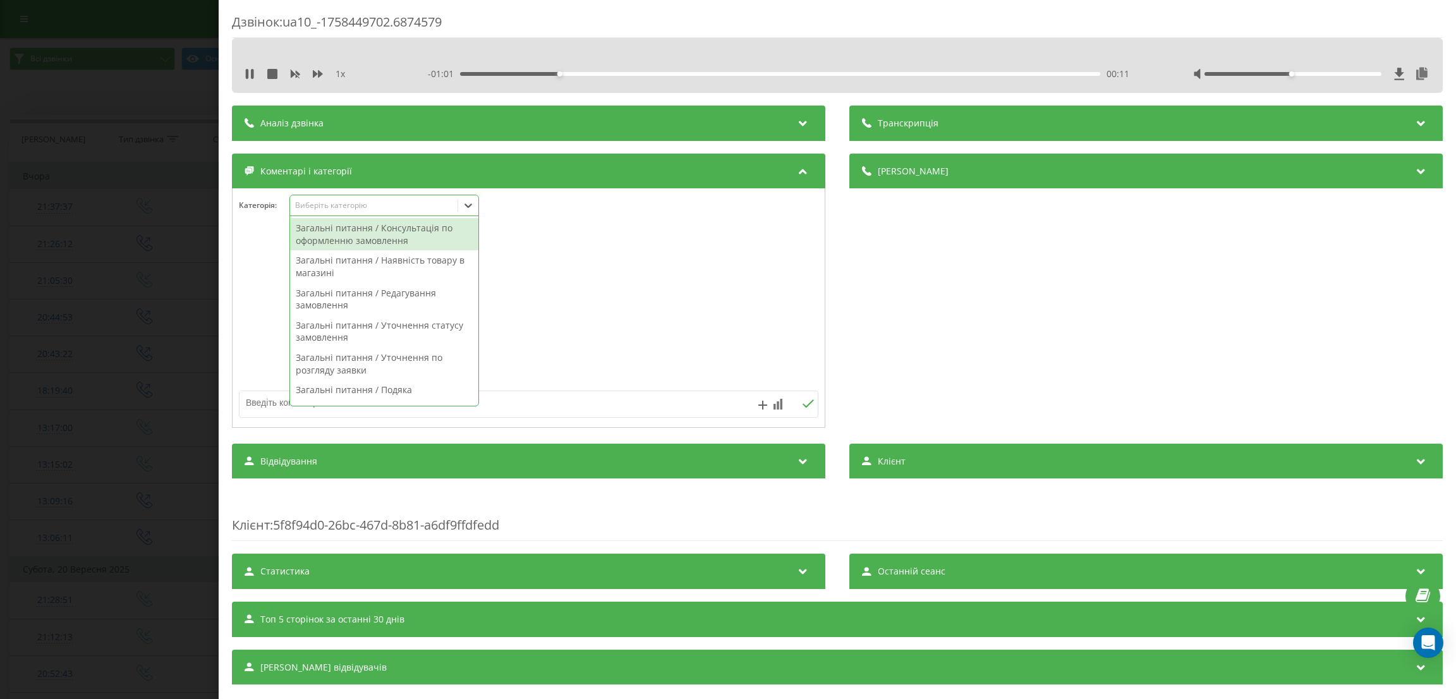
click at [348, 202] on div "Виберіть категорію" at bounding box center [374, 205] width 158 height 10
click at [370, 272] on div "Загальні питання / Наявність товару в магазині" at bounding box center [384, 266] width 188 height 32
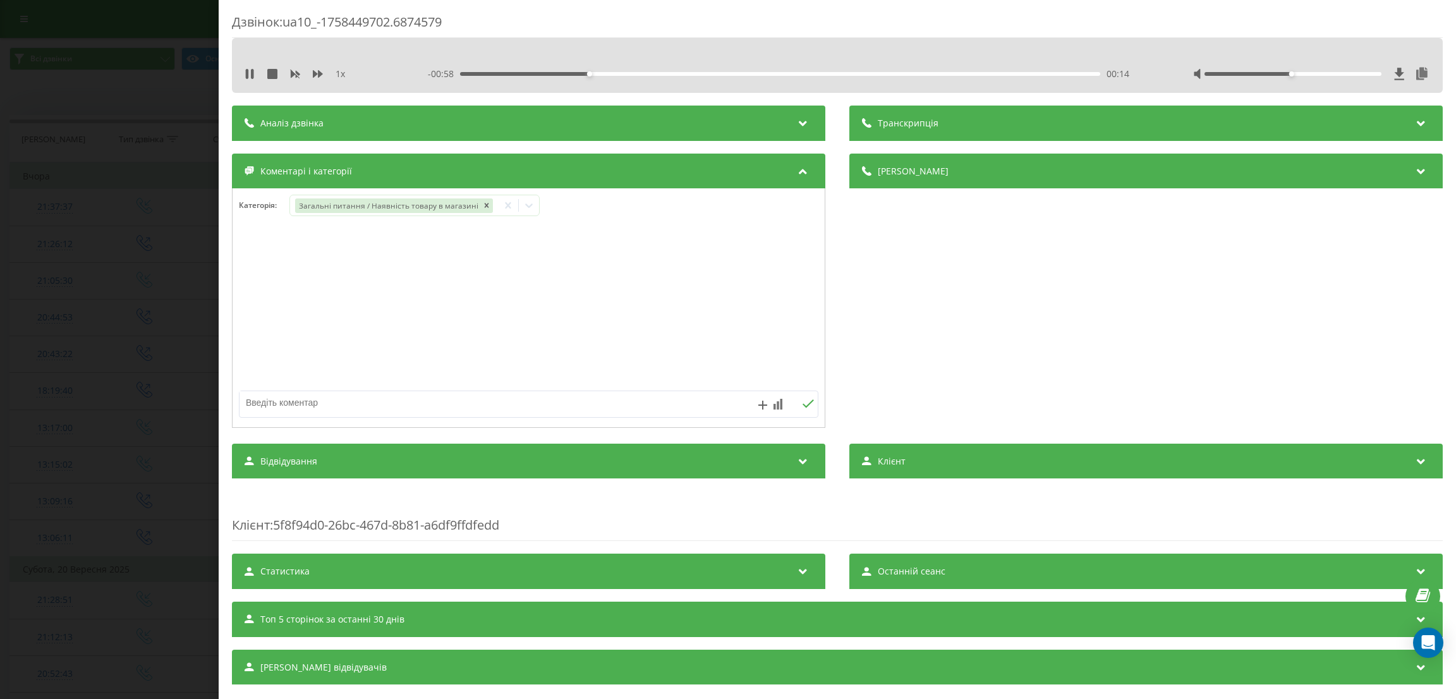
click at [71, 276] on div "Дзвінок : ua10_-1758449702.6874579 1 x - 00:58 00:14 00:14 Транскрипція Для AI-…" at bounding box center [728, 349] width 1456 height 699
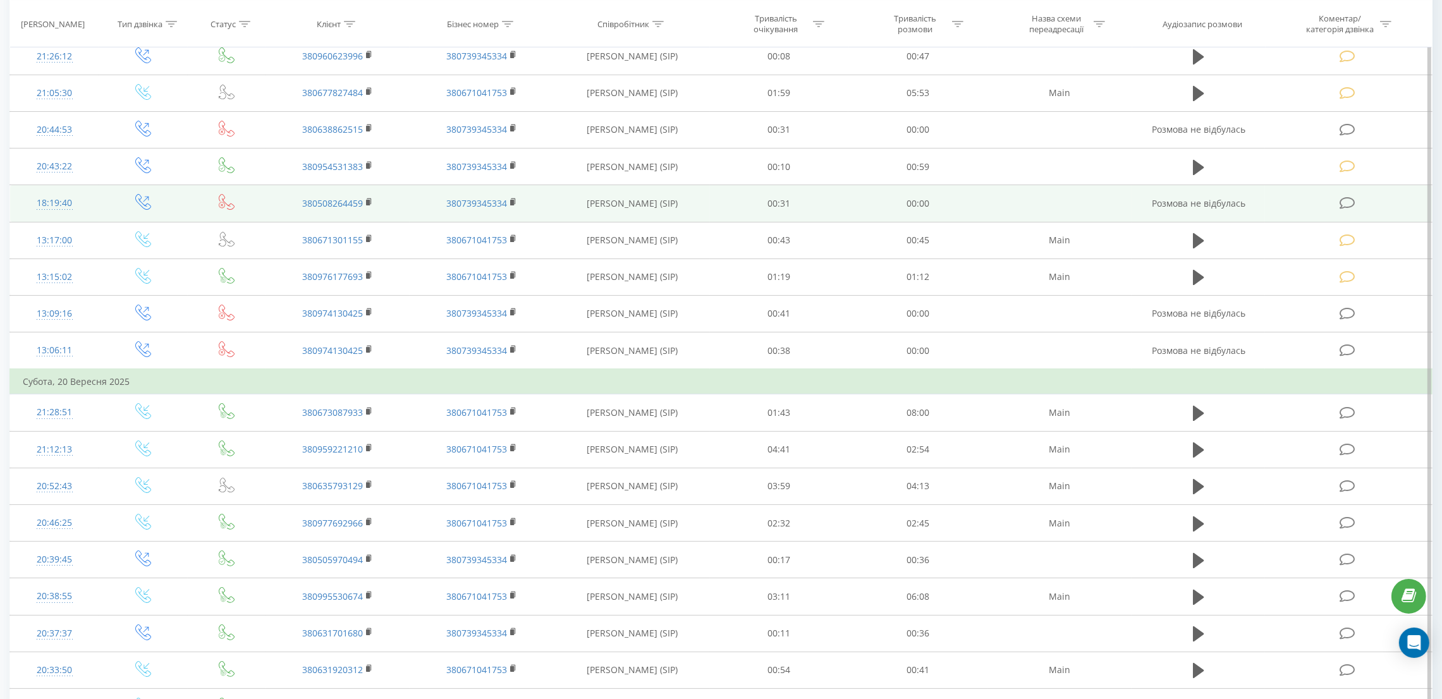
scroll to position [190, 0]
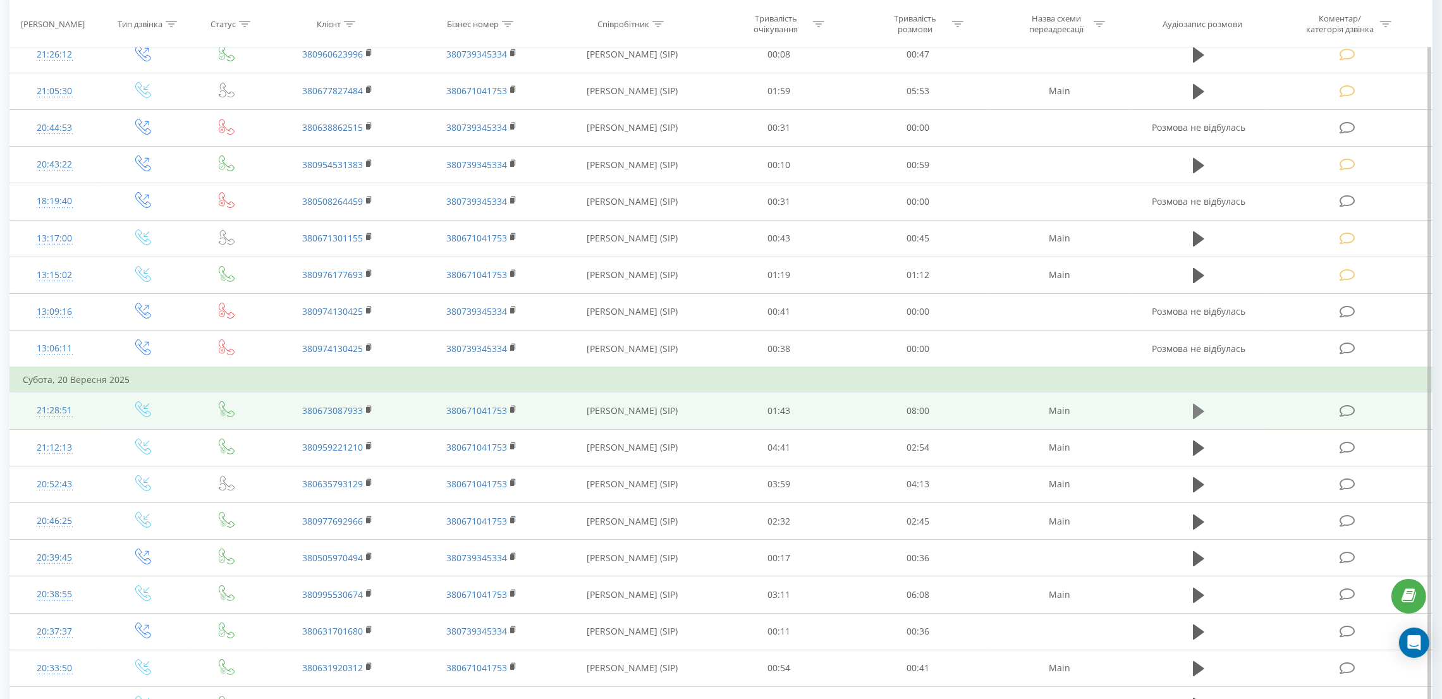
click at [1204, 411] on icon at bounding box center [1198, 412] width 11 height 18
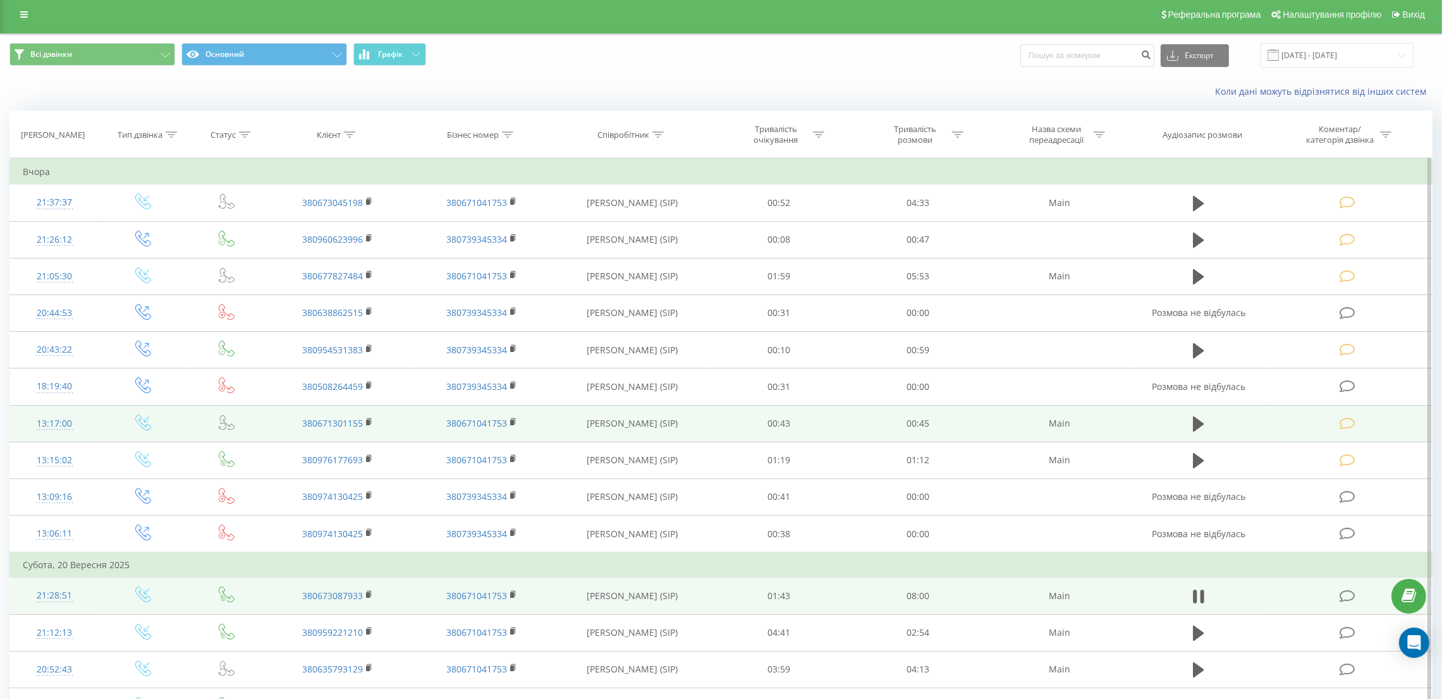
scroll to position [0, 0]
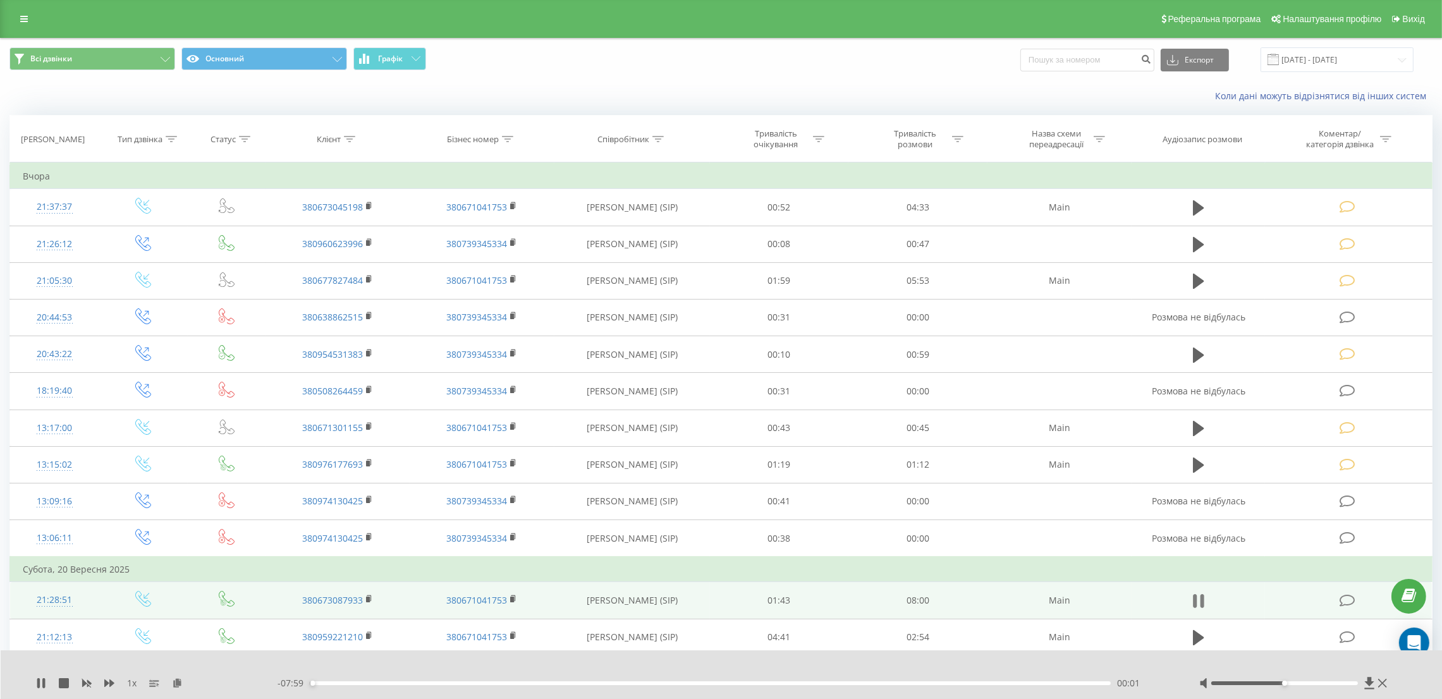
click at [1200, 602] on icon at bounding box center [1198, 601] width 11 height 18
